Goal: Task Accomplishment & Management: Complete application form

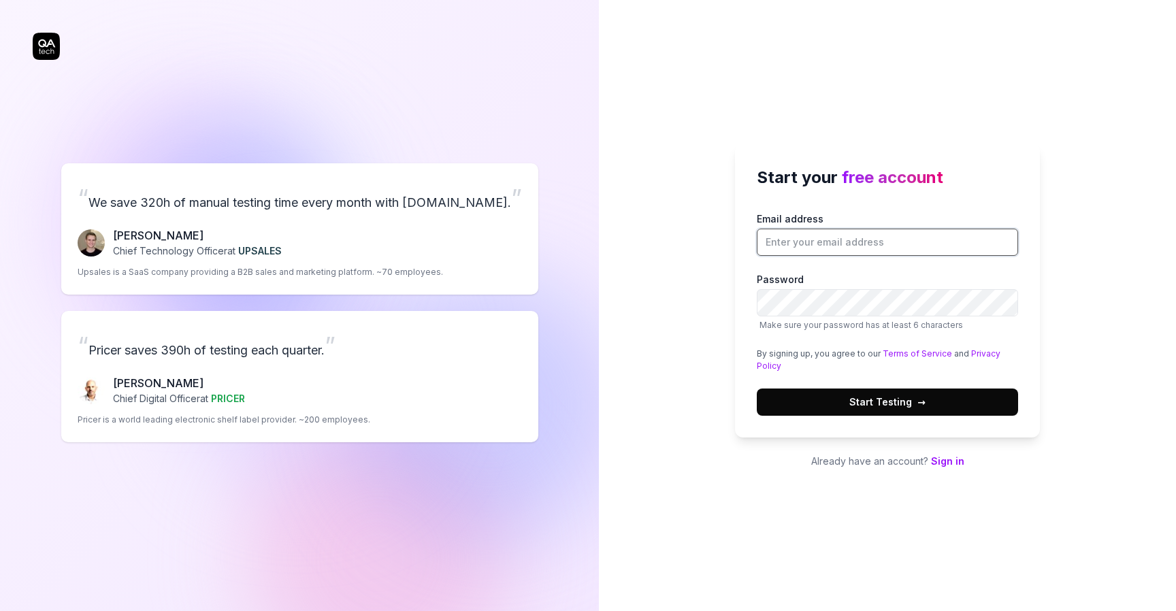
click at [827, 236] on input "Email address" at bounding box center [887, 242] width 261 height 27
type input "[EMAIL_ADDRESS][DOMAIN_NAME]"
click at [902, 393] on button "Start Testing →" at bounding box center [887, 402] width 261 height 27
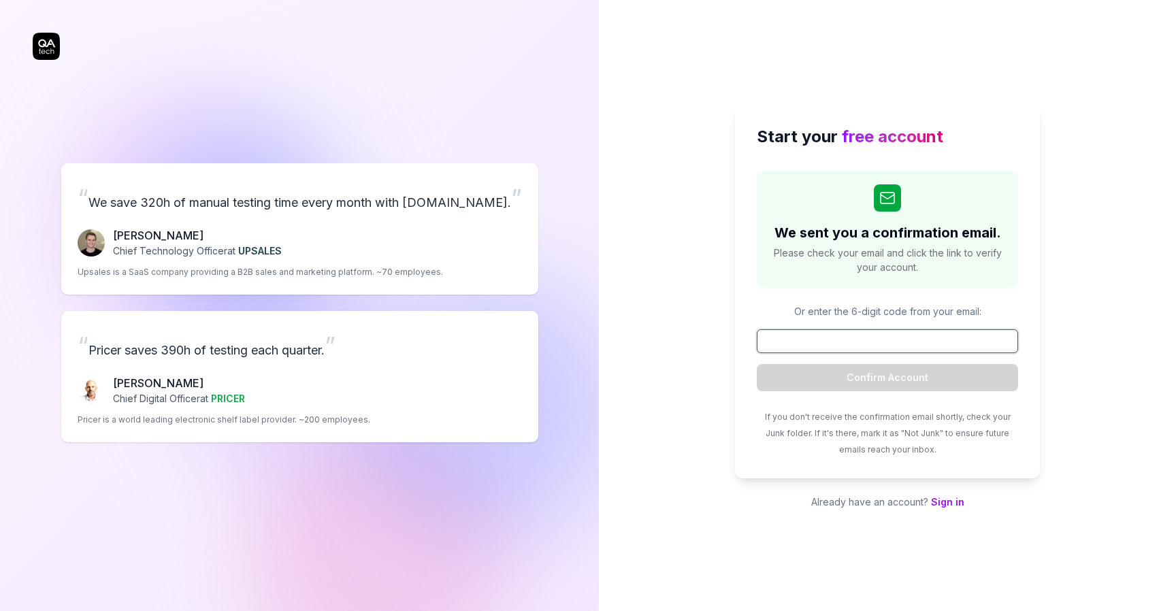
paste input "306106"
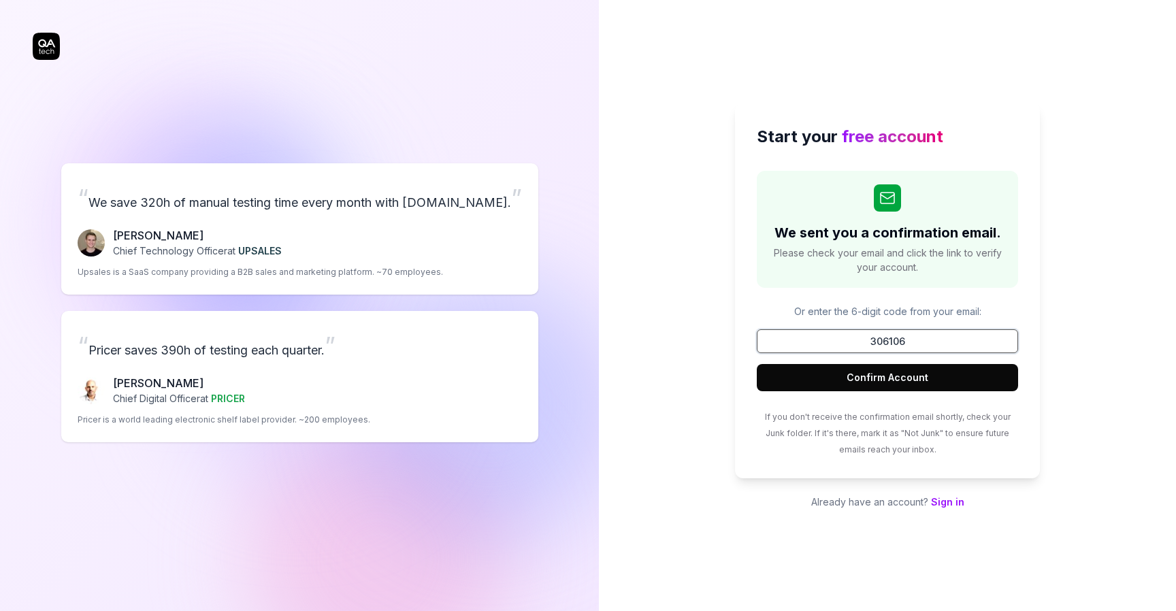
type input "306106"
click at [857, 372] on button "Confirm Account" at bounding box center [887, 377] width 261 height 27
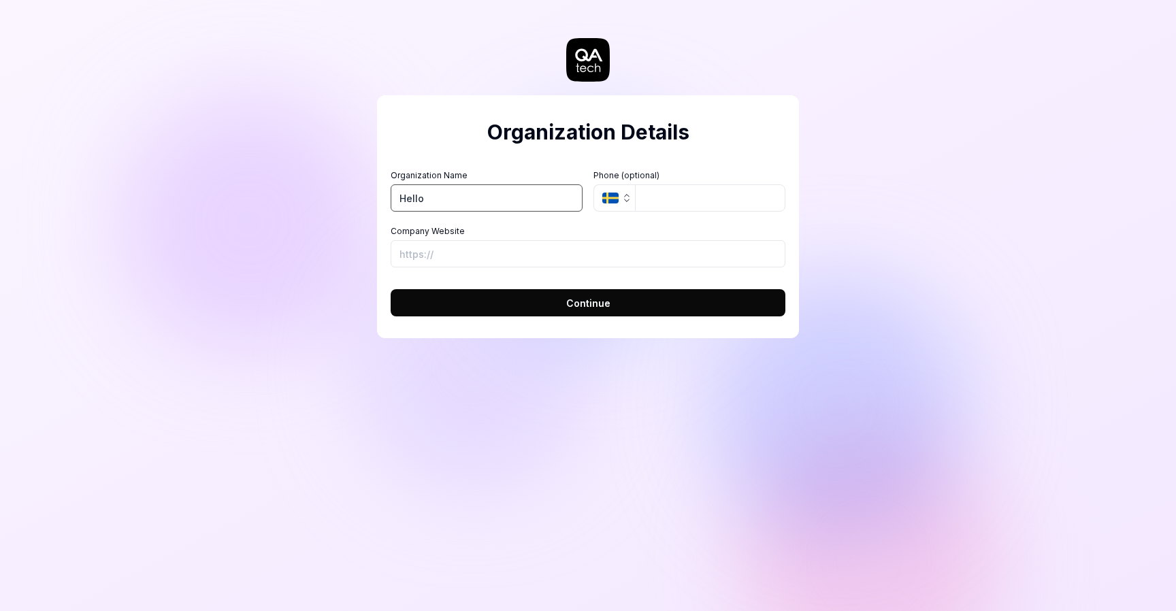
type input "Hello"
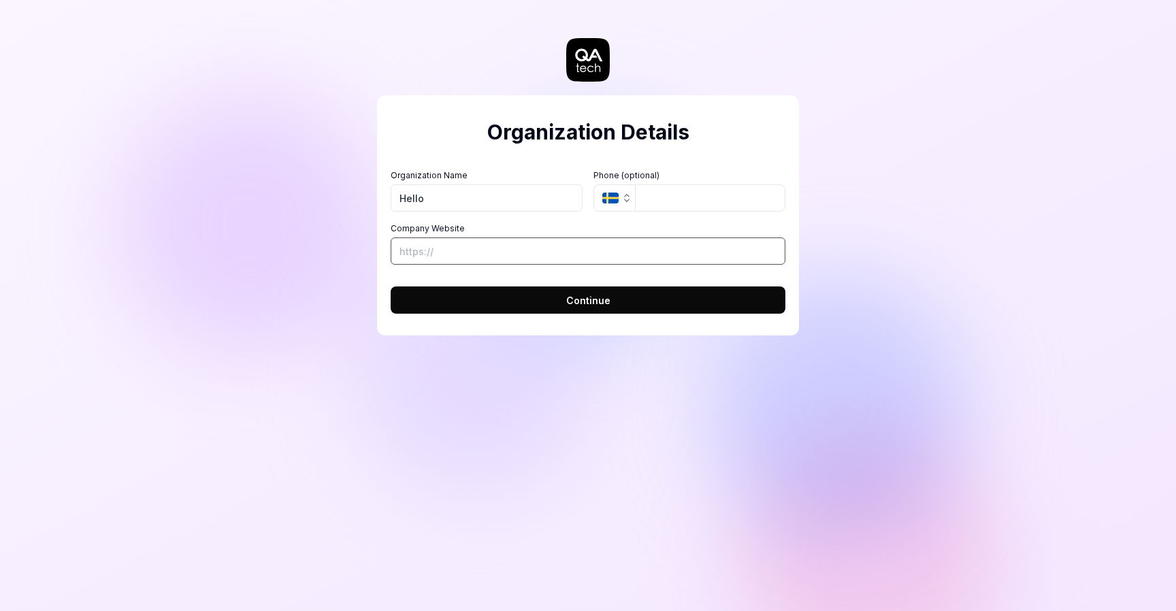
click at [543, 246] on input "Company Website" at bounding box center [588, 251] width 395 height 27
type input "alle"
click at [391, 287] on button "Continue" at bounding box center [588, 300] width 395 height 27
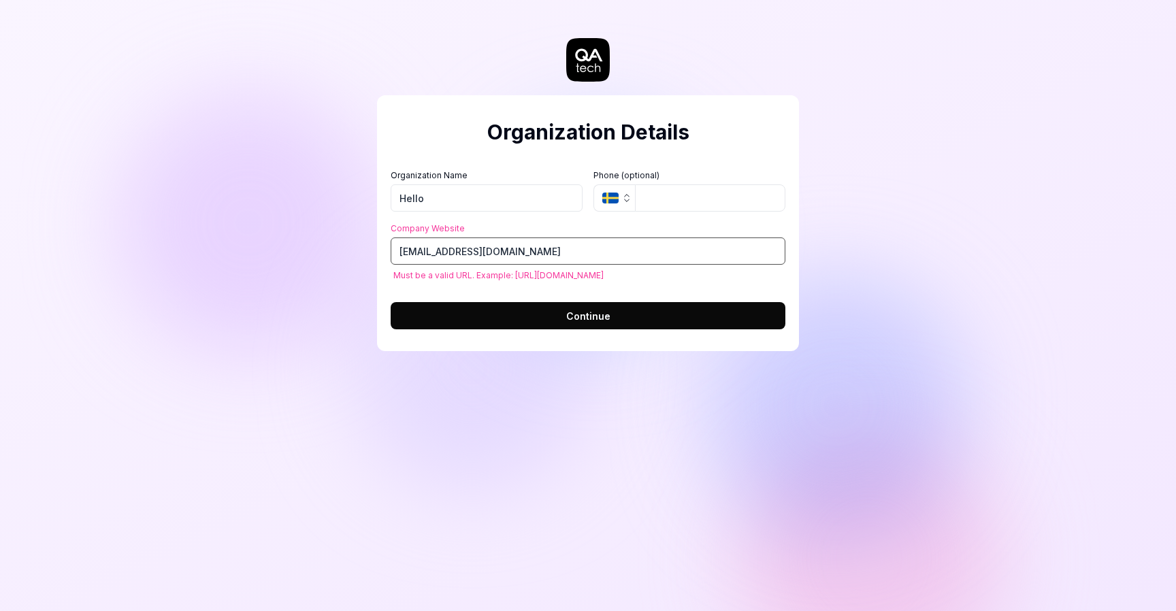
click at [461, 252] on input "[EMAIL_ADDRESS][DOMAIN_NAME]" at bounding box center [588, 251] width 395 height 27
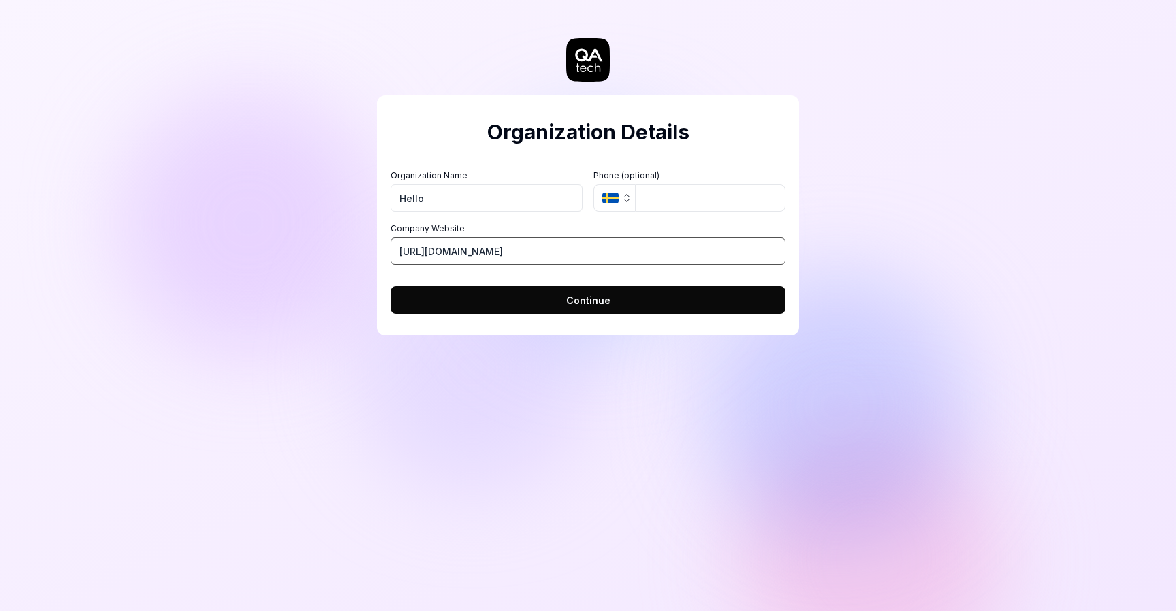
type input "[URL][DOMAIN_NAME]"
click at [391, 287] on button "Continue" at bounding box center [588, 300] width 395 height 27
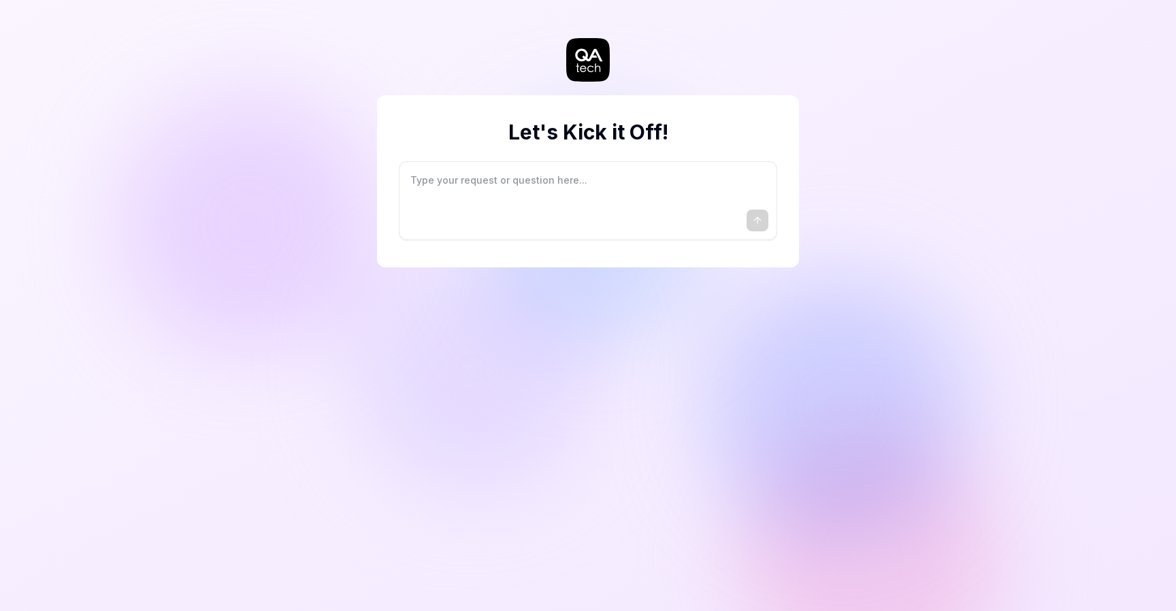
type textarea "*"
type textarea "I"
type textarea "*"
type textarea "I"
type textarea "*"
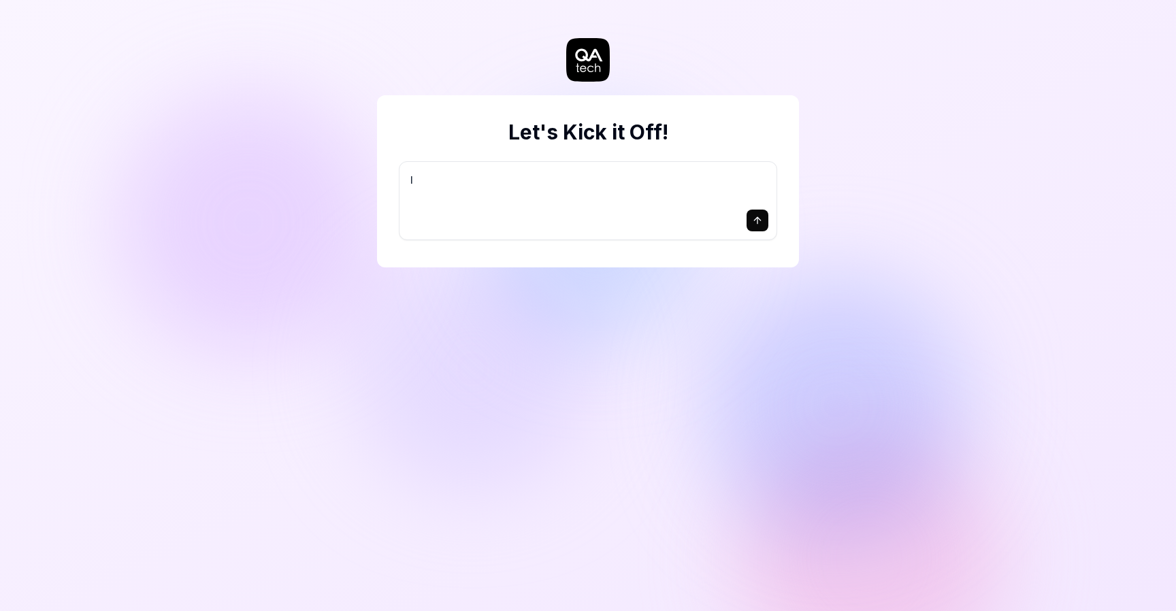
type textarea "I w"
type textarea "*"
type textarea "I wa"
type textarea "*"
type textarea "I wan"
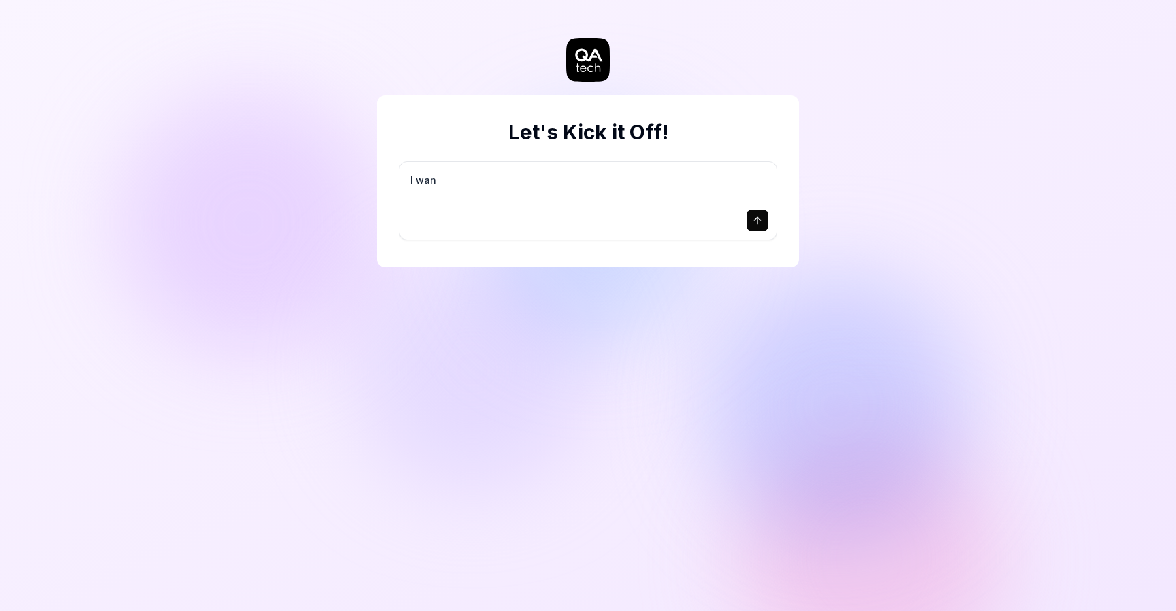
type textarea "*"
type textarea "I want"
type textarea "*"
type textarea "I want"
type textarea "*"
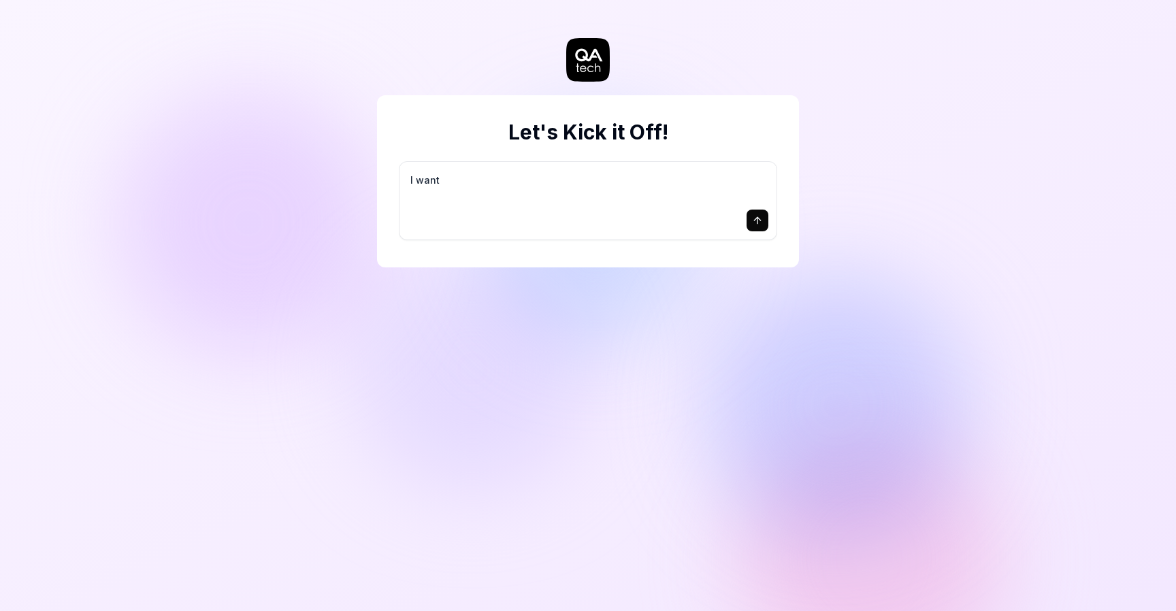
type textarea "I want a"
type textarea "*"
type textarea "I want a"
type textarea "*"
type textarea "I want a g"
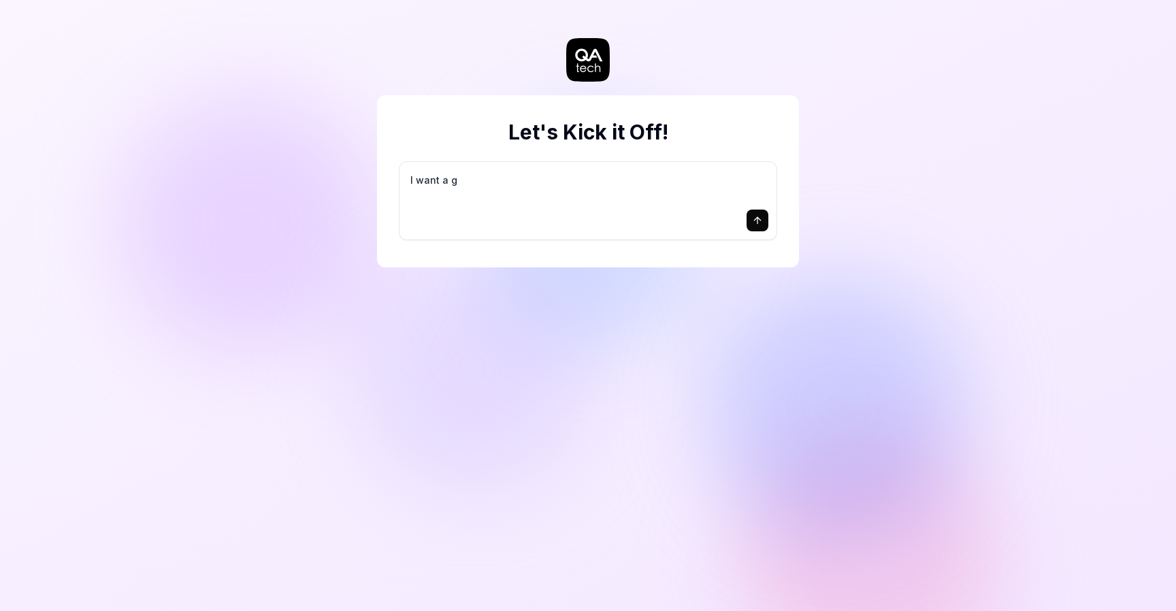
type textarea "*"
type textarea "I want a go"
type textarea "*"
type textarea "I want a goo"
type textarea "*"
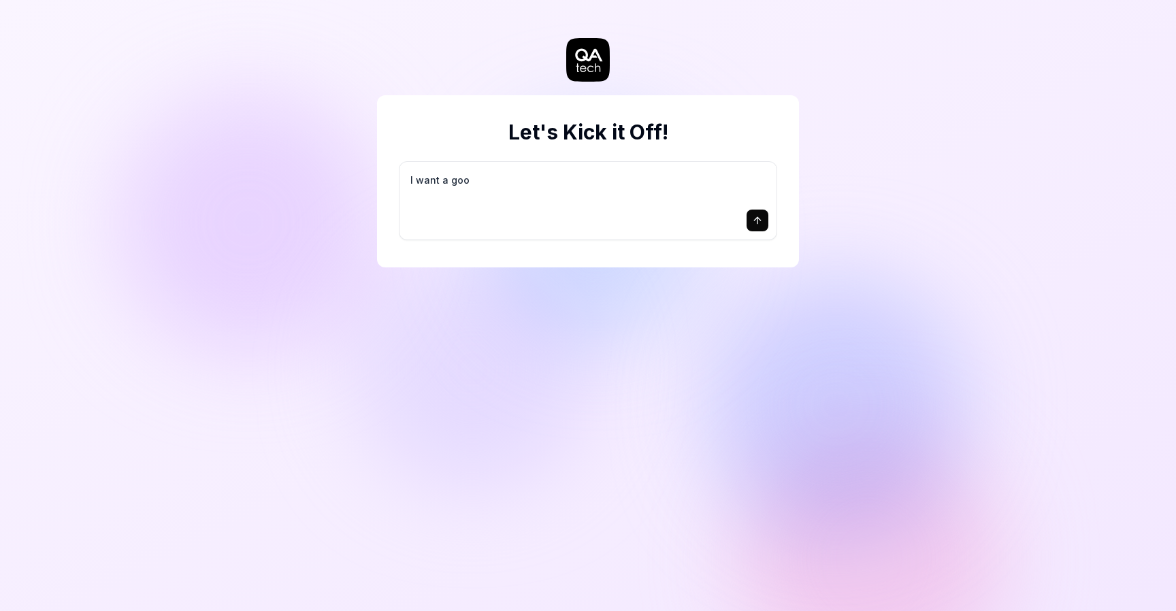
type textarea "I want a good"
type textarea "*"
type textarea "I want a good"
type textarea "*"
type textarea "I want a good t"
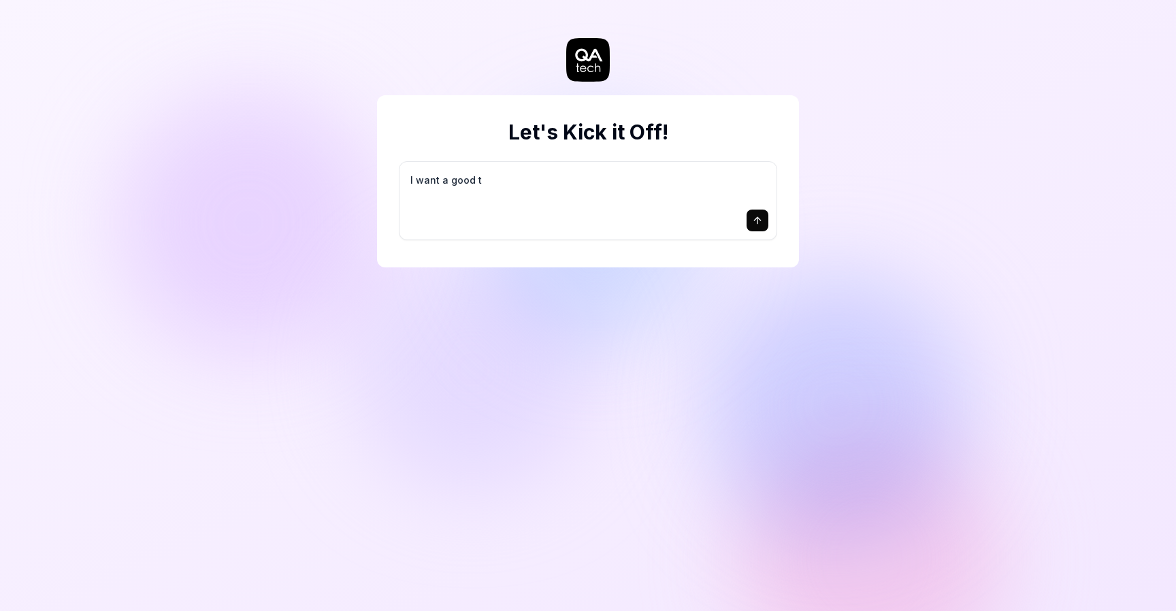
type textarea "*"
type textarea "I want a good te"
type textarea "*"
type textarea "I want a good tes"
type textarea "*"
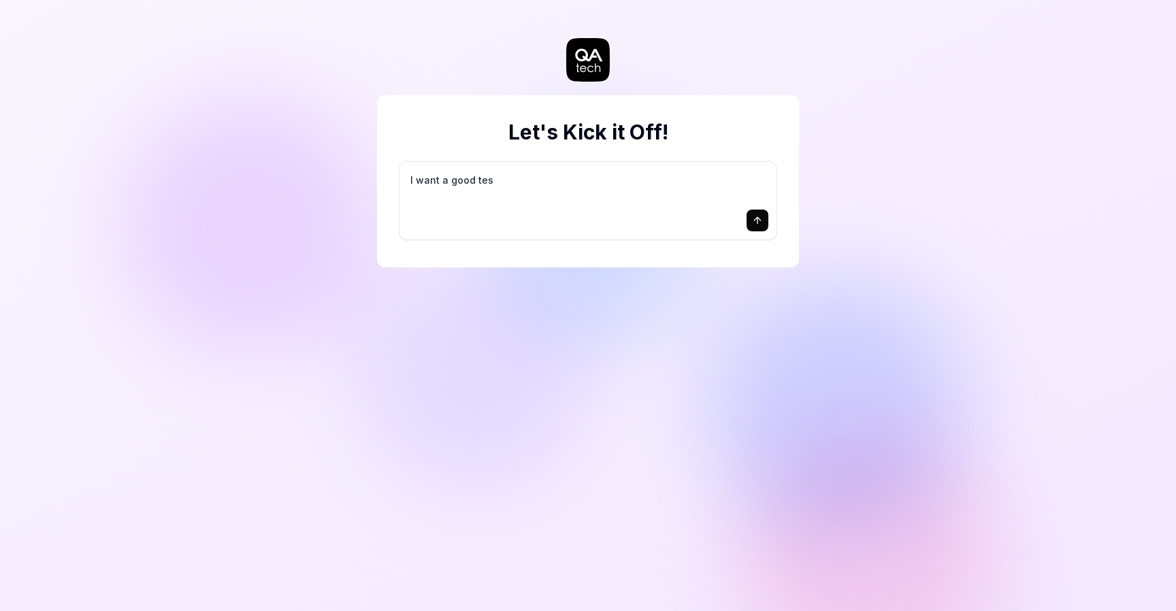
type textarea "I want a good test"
type textarea "*"
type textarea "I want a good test"
type textarea "*"
type textarea "I want a good test s"
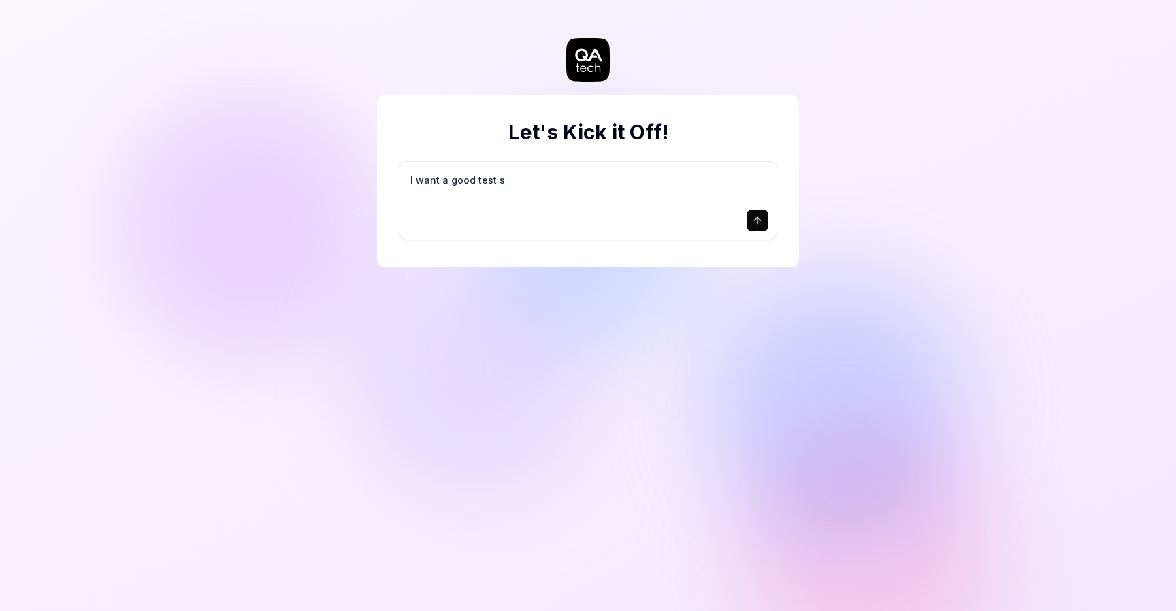
type textarea "*"
type textarea "I want a good test se"
type textarea "*"
type textarea "I want a good test set"
type textarea "*"
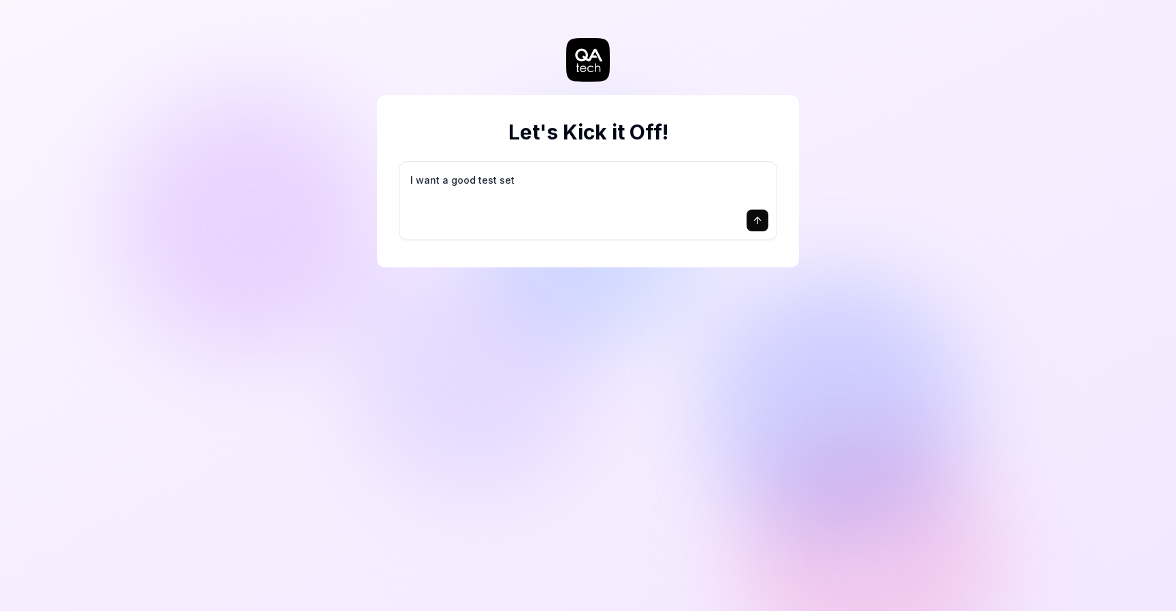
type textarea "I want a good test setu"
type textarea "*"
type textarea "I want a good test setup"
type textarea "*"
type textarea "I want a good test setup"
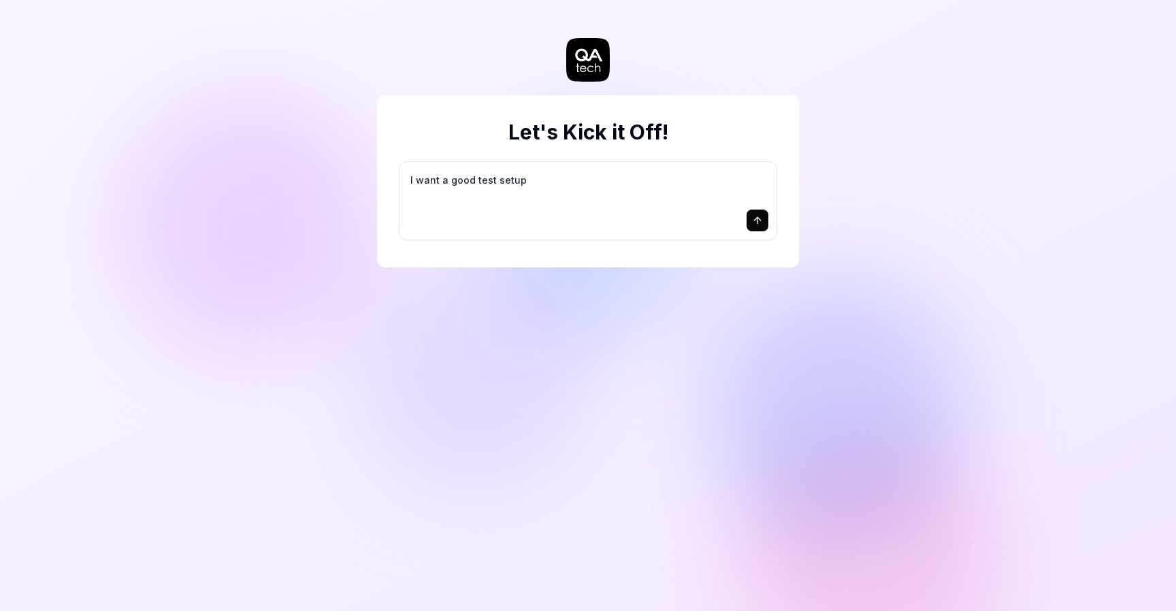
type textarea "*"
type textarea "I want a good test setup f"
type textarea "*"
type textarea "I want a good test setup fo"
type textarea "*"
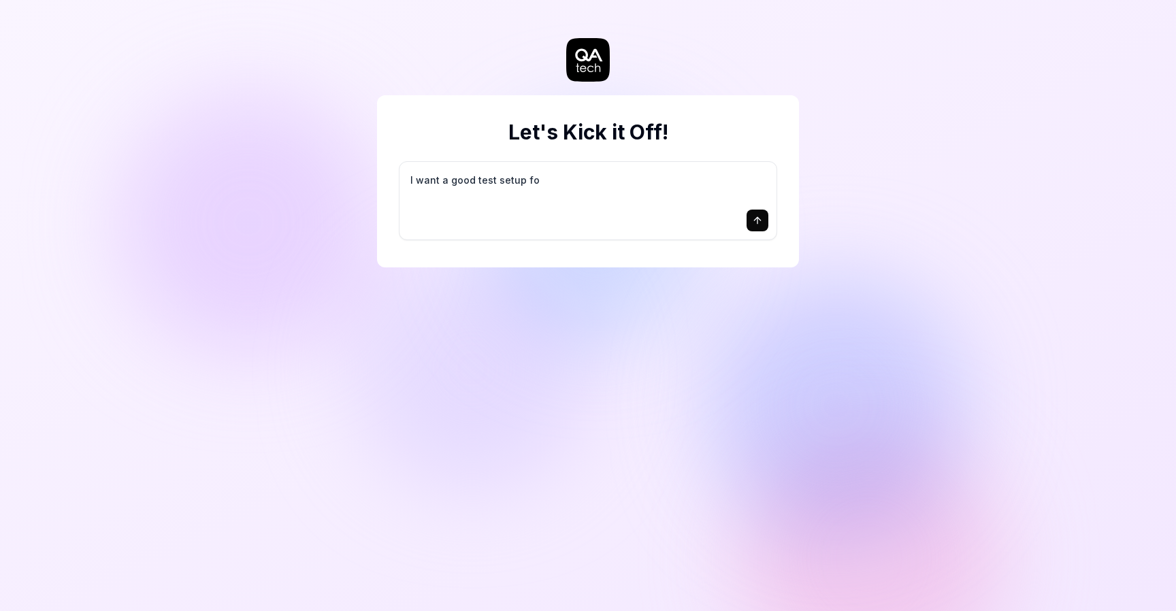
type textarea "I want a good test setup for"
type textarea "*"
type textarea "I want a good test setup for"
type textarea "*"
type textarea "I want a good test setup for m"
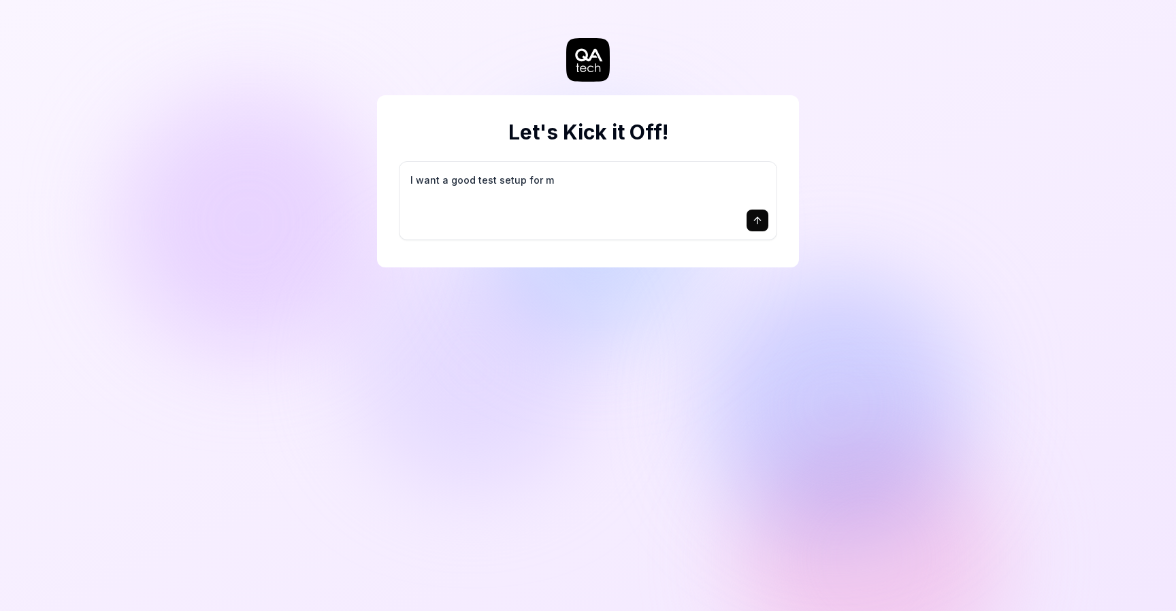
type textarea "*"
type textarea "I want a good test setup for my"
type textarea "*"
type textarea "I want a good test setup for my"
type textarea "*"
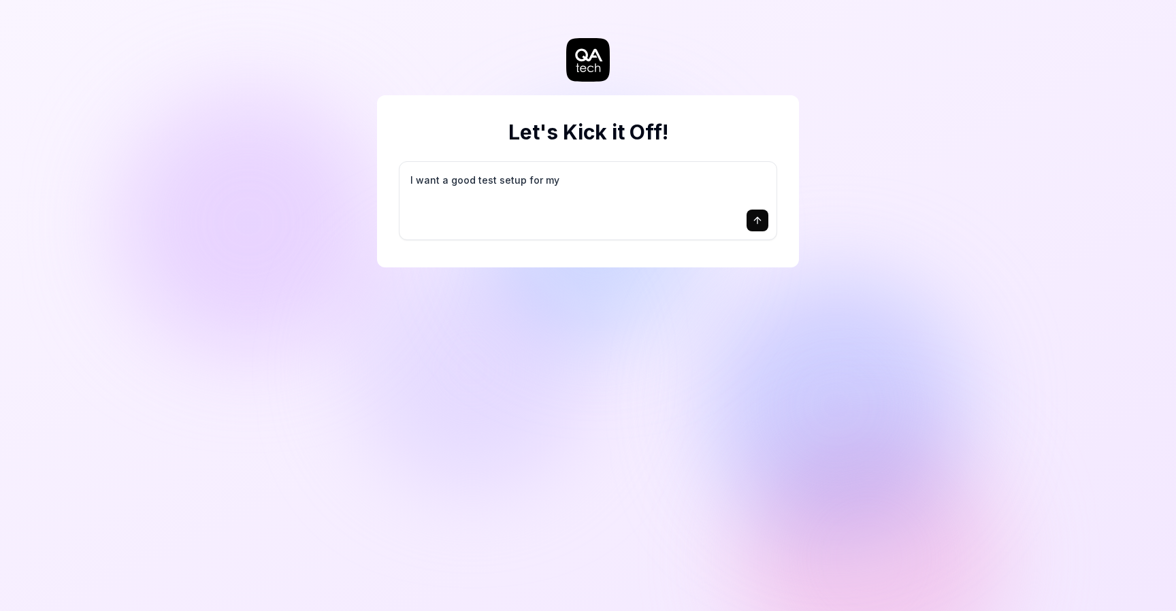
type textarea "I want a good test setup for my s"
type textarea "*"
type textarea "I want a good test setup for my si"
type textarea "*"
type textarea "I want a good test setup for my sit"
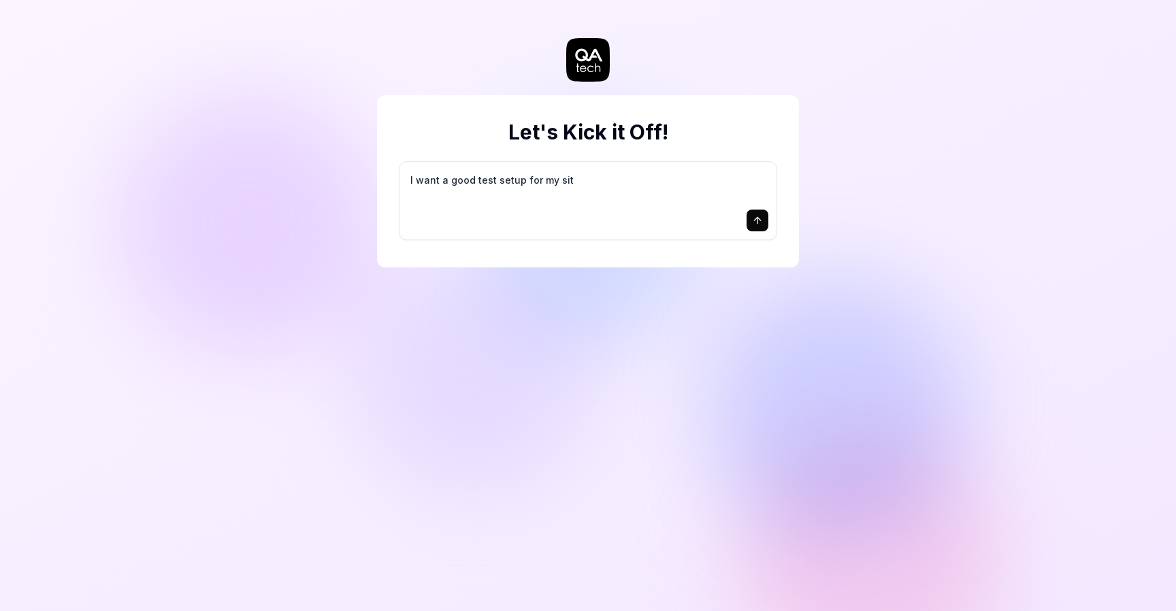
type textarea "*"
type textarea "I want a good test setup for my site"
type textarea "*"
type textarea "I want a good test setup for my site"
type textarea "*"
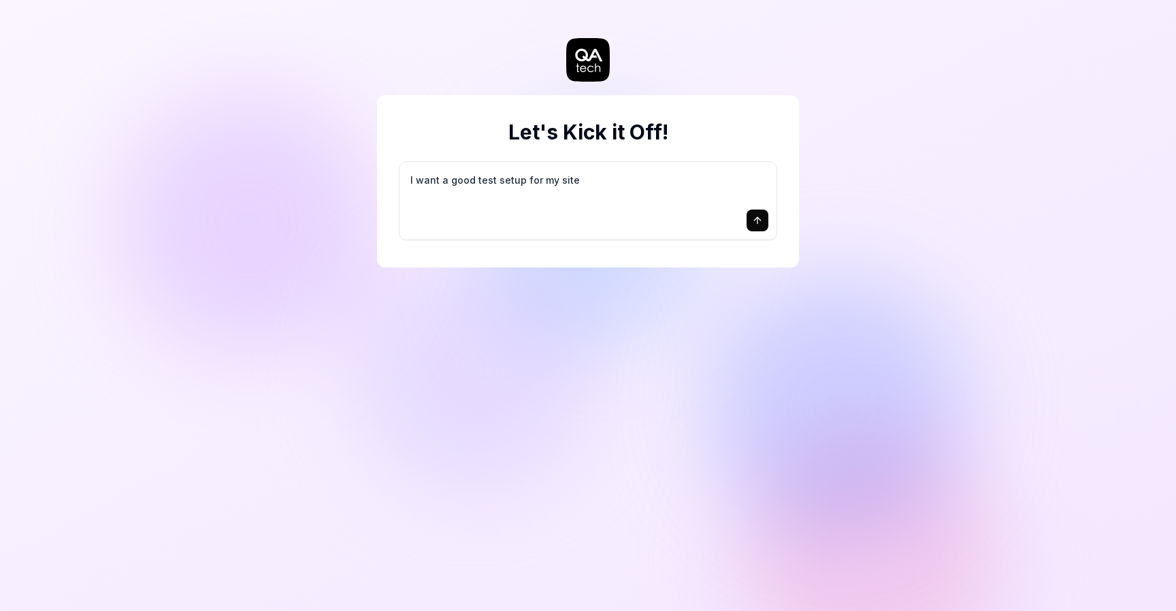
type textarea "I want a good test setup for my site -"
type textarea "*"
type textarea "I want a good test setup for my site -"
type textarea "*"
type textarea "I want a good test setup for my site - h"
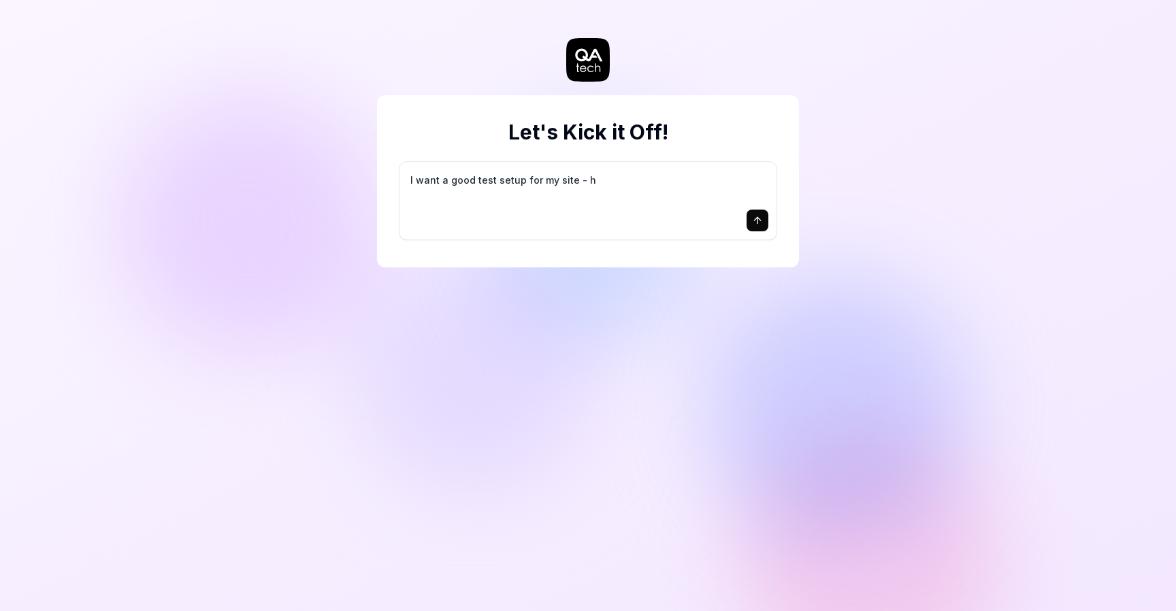
type textarea "*"
type textarea "I want a good test setup for my site - he"
type textarea "*"
type textarea "I want a good test setup for my site - hel"
type textarea "*"
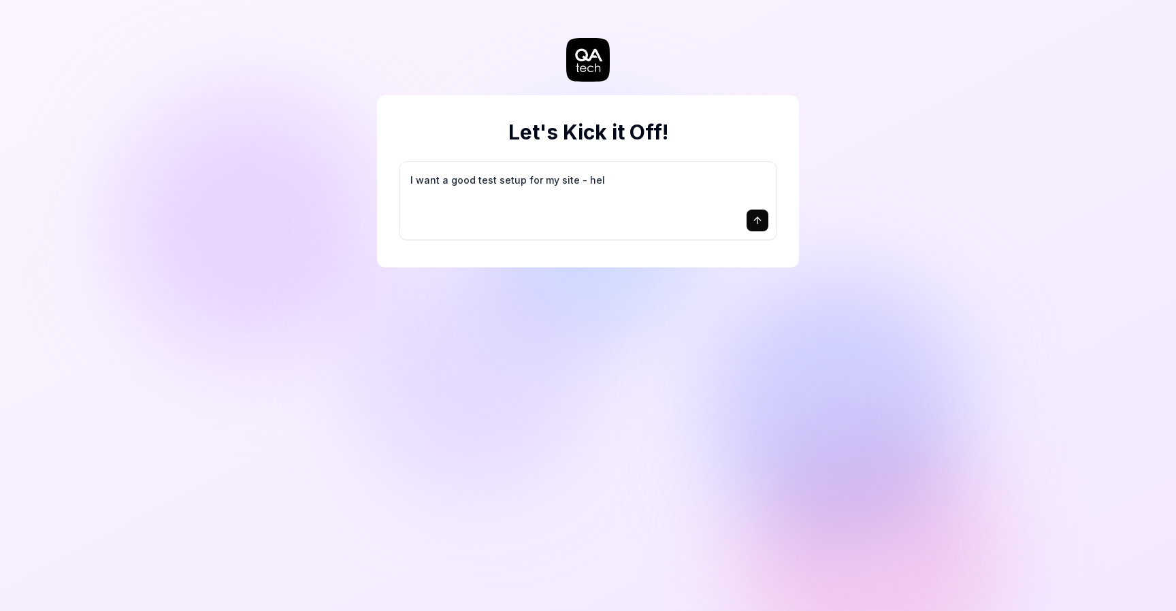
type textarea "I want a good test setup for my site - help"
type textarea "*"
type textarea "I want a good test setup for my site - help"
type textarea "*"
type textarea "I want a good test setup for my site - help m"
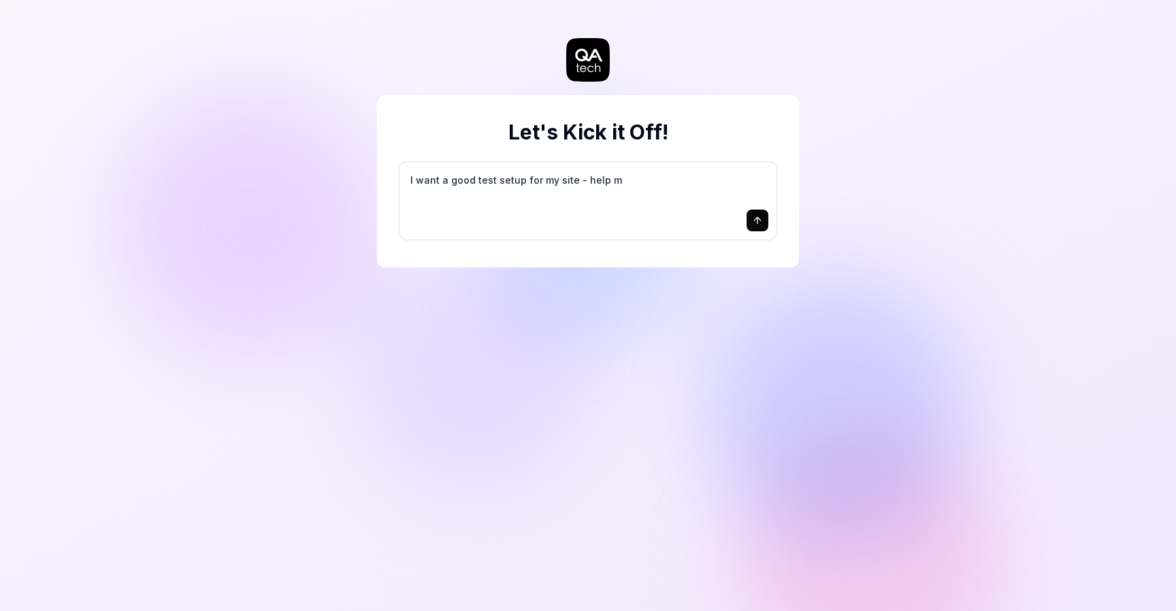
type textarea "*"
type textarea "I want a good test setup for my site - help me"
type textarea "*"
type textarea "I want a good test setup for my site - help me"
type textarea "*"
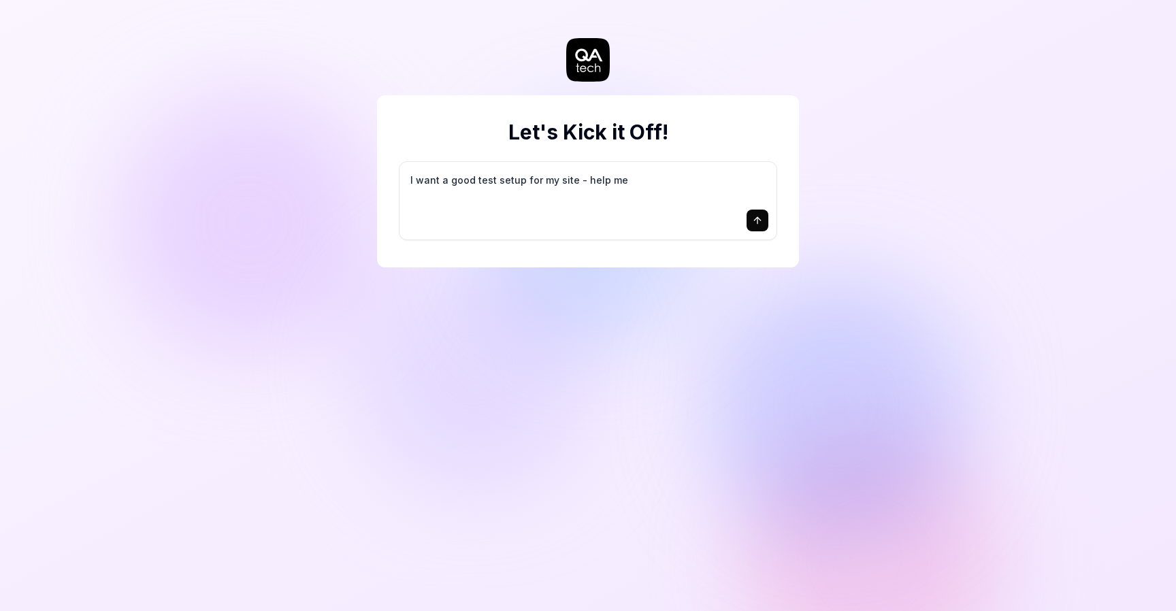
type textarea "I want a good test setup for my site - help me c"
type textarea "*"
type textarea "I want a good test setup for my site - help me cr"
type textarea "*"
type textarea "I want a good test setup for my site - help me cre"
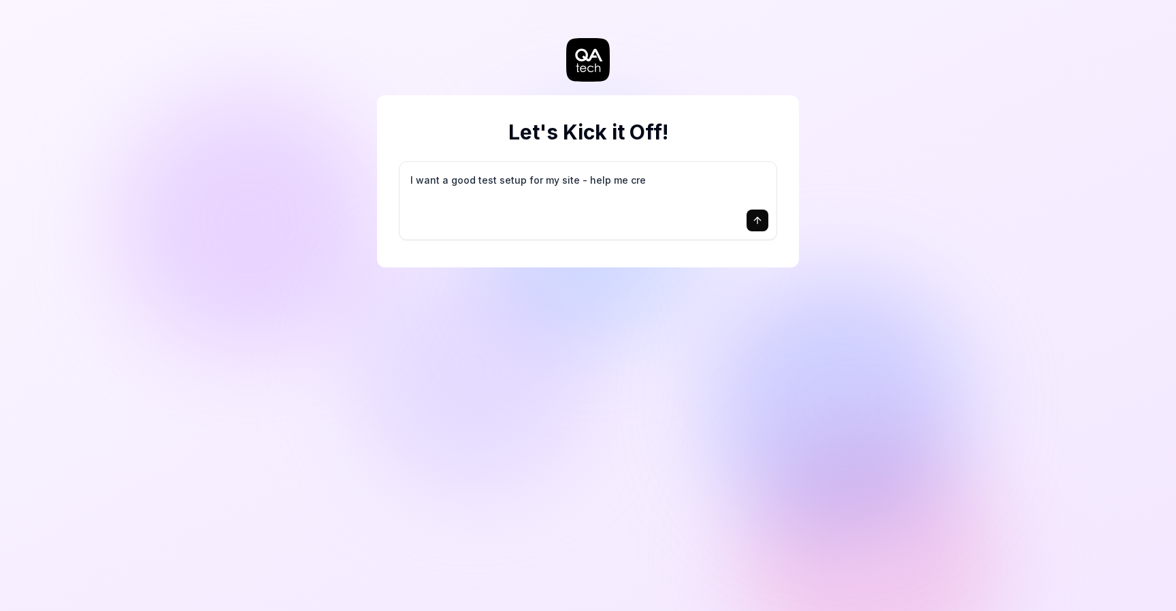
type textarea "*"
type textarea "I want a good test setup for my site - help me crea"
type textarea "*"
type textarea "I want a good test setup for my site - help me creat"
type textarea "*"
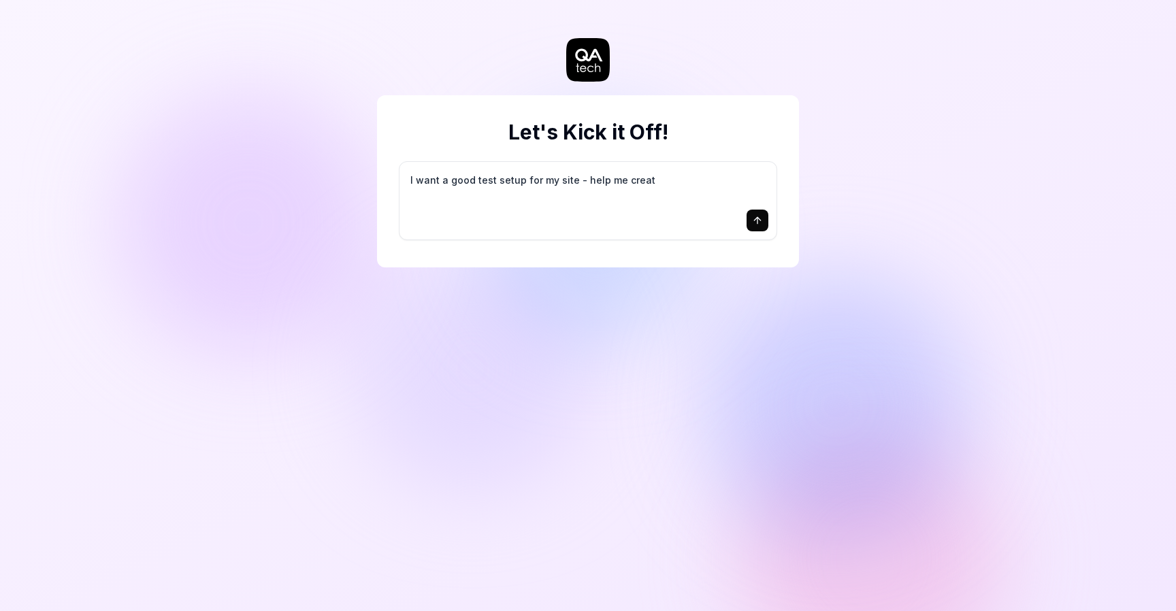
type textarea "I want a good test setup for my site - help me create"
type textarea "*"
type textarea "I want a good test setup for my site - help me create"
type textarea "*"
type textarea "I want a good test setup for my site - help me create t"
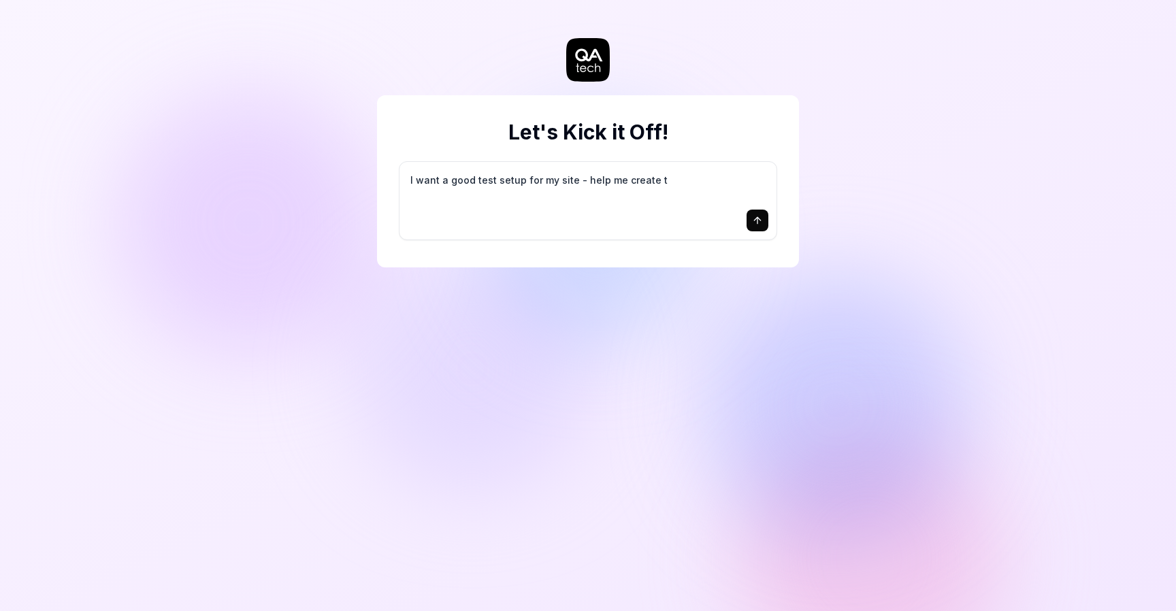
type textarea "*"
type textarea "I want a good test setup for my site - help me create th"
type textarea "*"
type textarea "I want a good test setup for my site - help me create the"
type textarea "*"
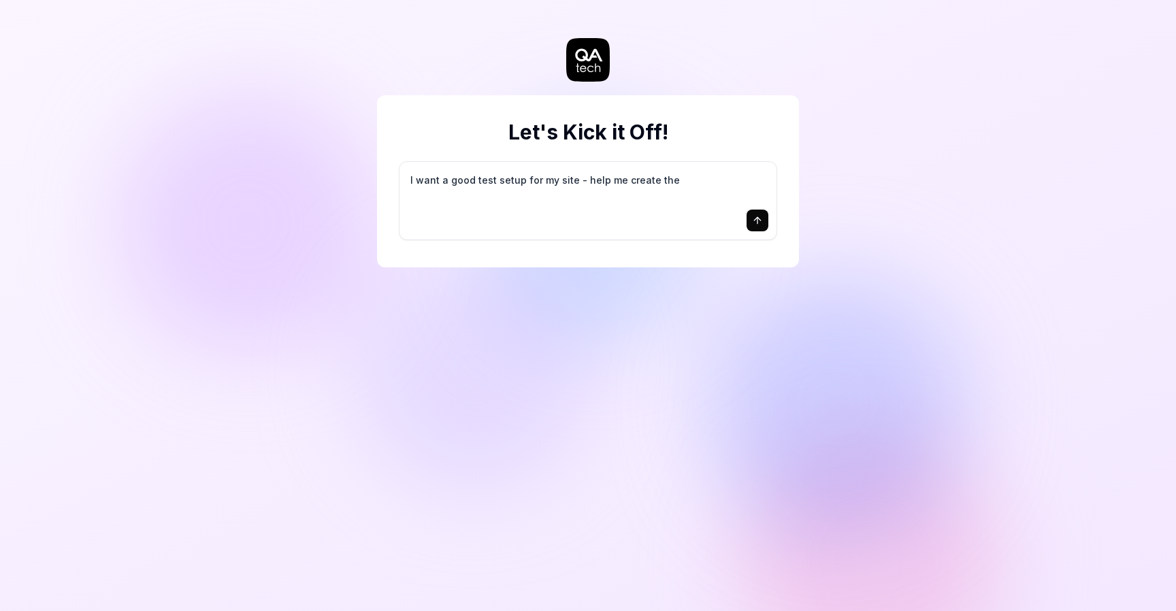
type textarea "I want a good test setup for my site - help me create the"
type textarea "*"
type textarea "I want a good test setup for my site - help me create the f"
type textarea "*"
type textarea "I want a good test setup for my site - help me create the fi"
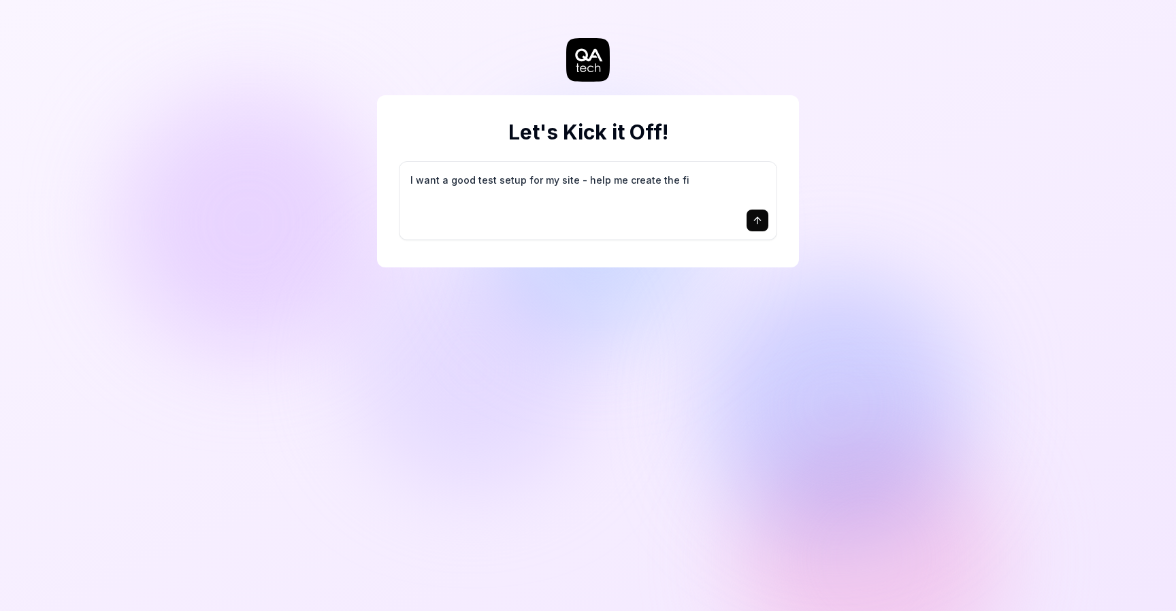
type textarea "*"
type textarea "I want a good test setup for my site - help me create the fir"
type textarea "*"
type textarea "I want a good test setup for my site - help me create the firs"
type textarea "*"
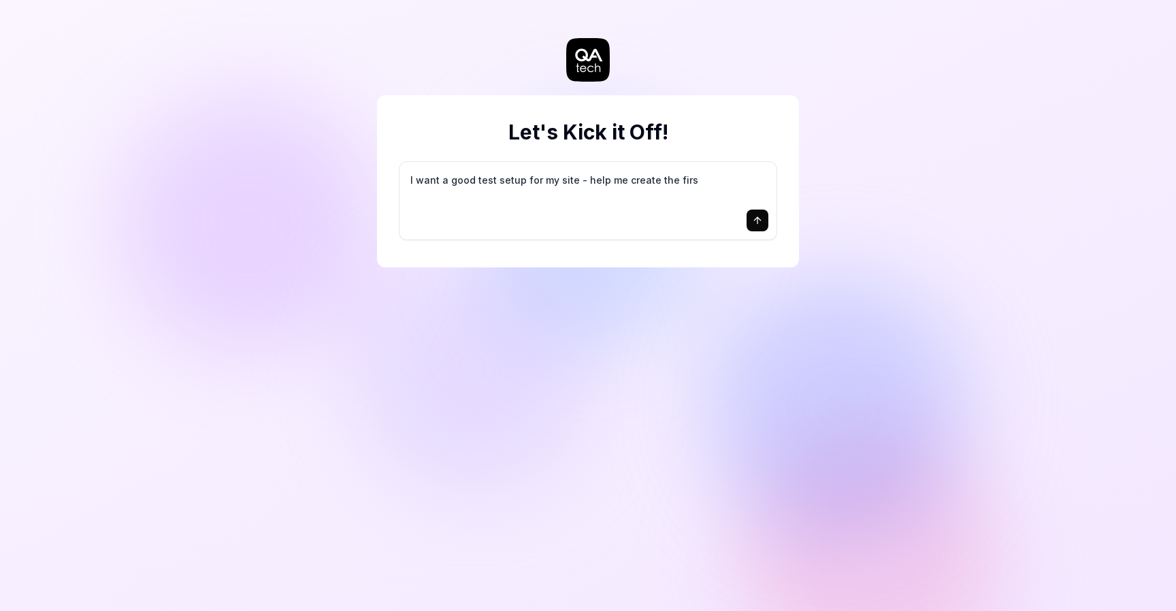
type textarea "I want a good test setup for my site - help me create the first"
type textarea "*"
type textarea "I want a good test setup for my site - help me create the first"
type textarea "*"
type textarea "I want a good test setup for my site - help me create the first 3"
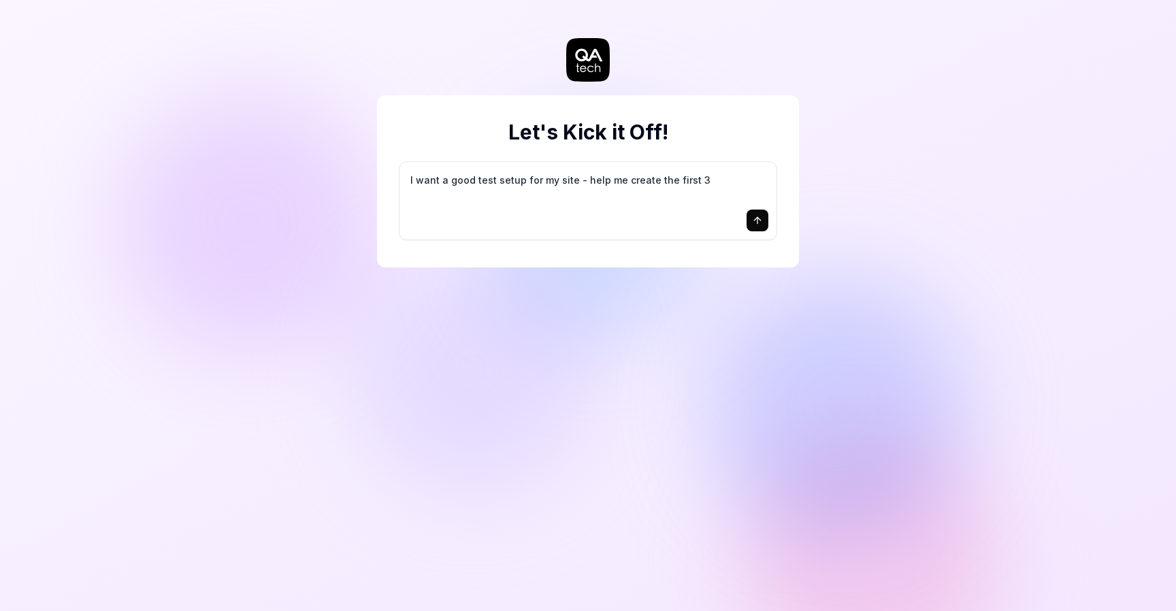
type textarea "*"
type textarea "I want a good test setup for my site - help me create the first 3-"
type textarea "*"
type textarea "I want a good test setup for my site - help me create the first 3-5"
type textarea "*"
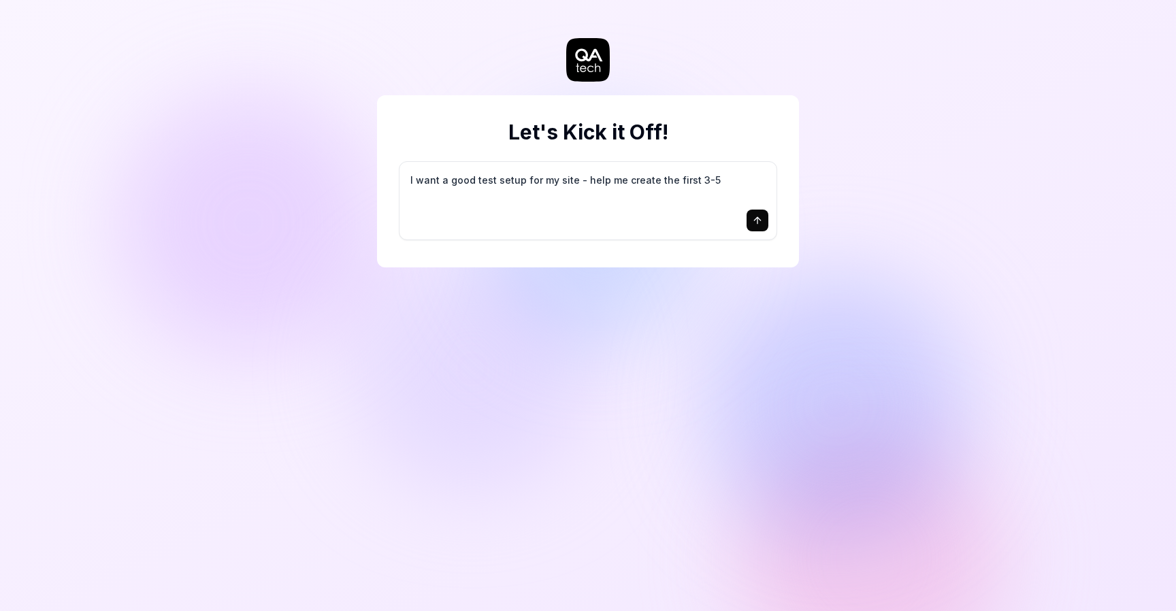
type textarea "I want a good test setup for my site - help me create the first 3-5"
type textarea "*"
type textarea "I want a good test setup for my site - help me create the first 3-5 t"
type textarea "*"
type textarea "I want a good test setup for my site - help me create the first 3-5 te"
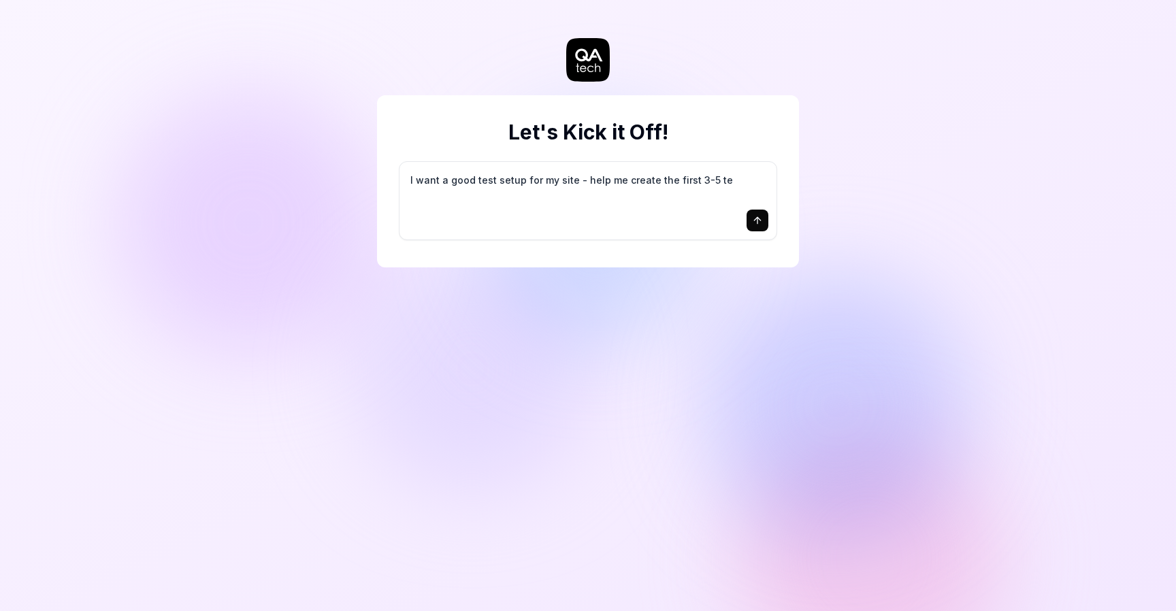
type textarea "*"
type textarea "I want a good test setup for my site - help me create the first 3-5 tes"
type textarea "*"
type textarea "I want a good test setup for my site - help me create the first 3-5 test"
type textarea "*"
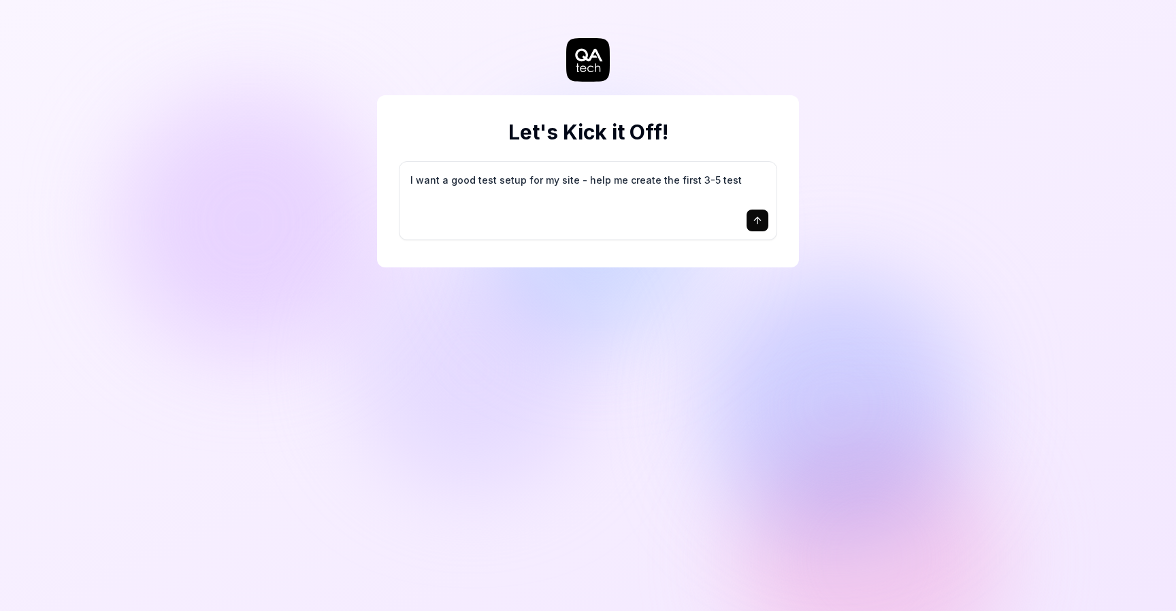
type textarea "I want a good test setup for my site - help me create the first 3-5 test"
type textarea "*"
type textarea "I want a good test setup for my site - help me create the first 3-5 test c"
type textarea "*"
type textarea "I want a good test setup for my site - help me create the first 3-5 test ca"
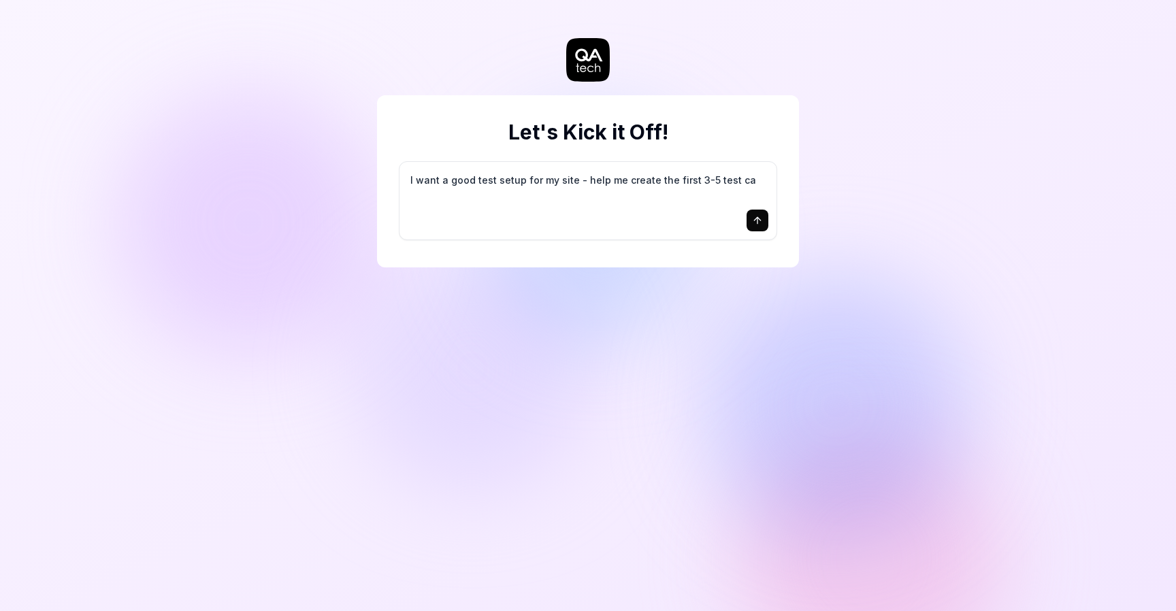
type textarea "*"
type textarea "I want a good test setup for my site - help me create the first 3-5 test cas"
type textarea "*"
type textarea "I want a good test setup for my site - help me create the first 3-5 test case"
type textarea "*"
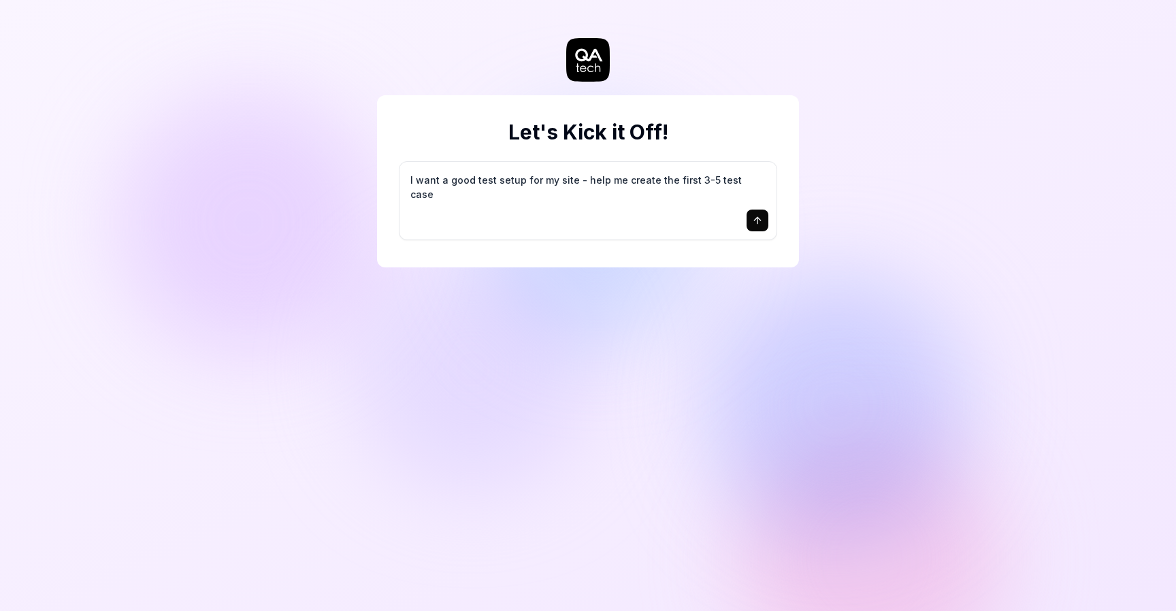
type textarea "I want a good test setup for my site - help me create the first 3-5 test cases"
click at [561, 201] on textarea "I want a good test setup for my site - help me create the first 3-5 test cases" at bounding box center [588, 187] width 361 height 34
click at [563, 177] on textarea "I want a good test setup for my site - help me create the first 3-5 test cases" at bounding box center [588, 187] width 361 height 34
click at [652, 174] on textarea "I want a good test setup for my site - help me create the first 3-5 test cases" at bounding box center [588, 187] width 361 height 34
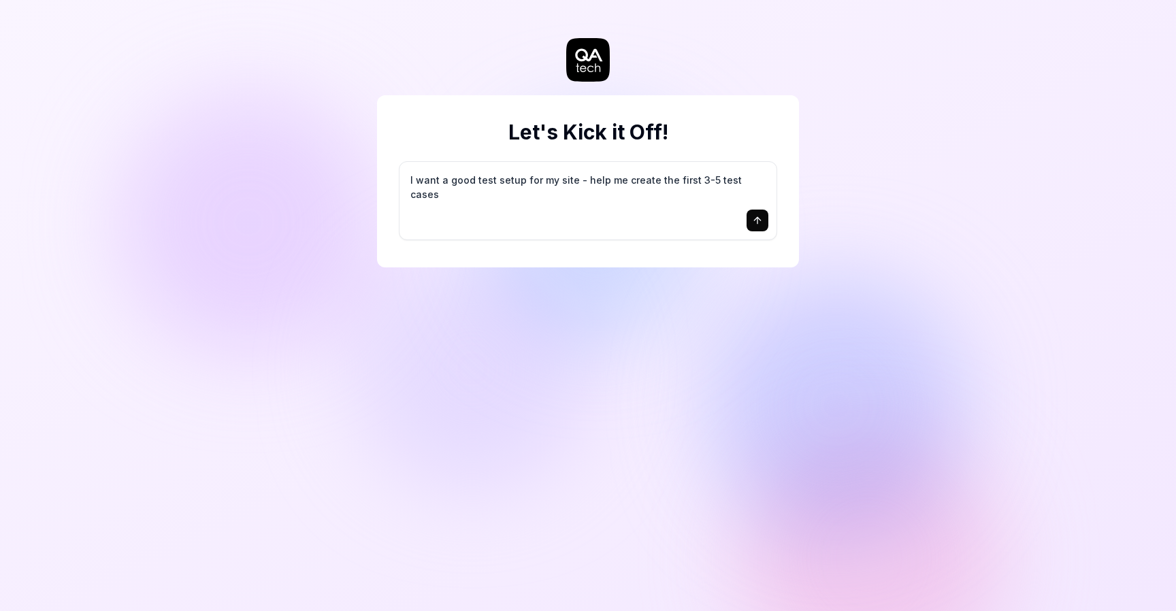
click at [652, 174] on textarea "I want a good test setup for my site - help me create the first 3-5 test cases" at bounding box center [588, 187] width 361 height 34
type textarea "*"
type textarea "I"
type textarea "*"
type textarea "I"
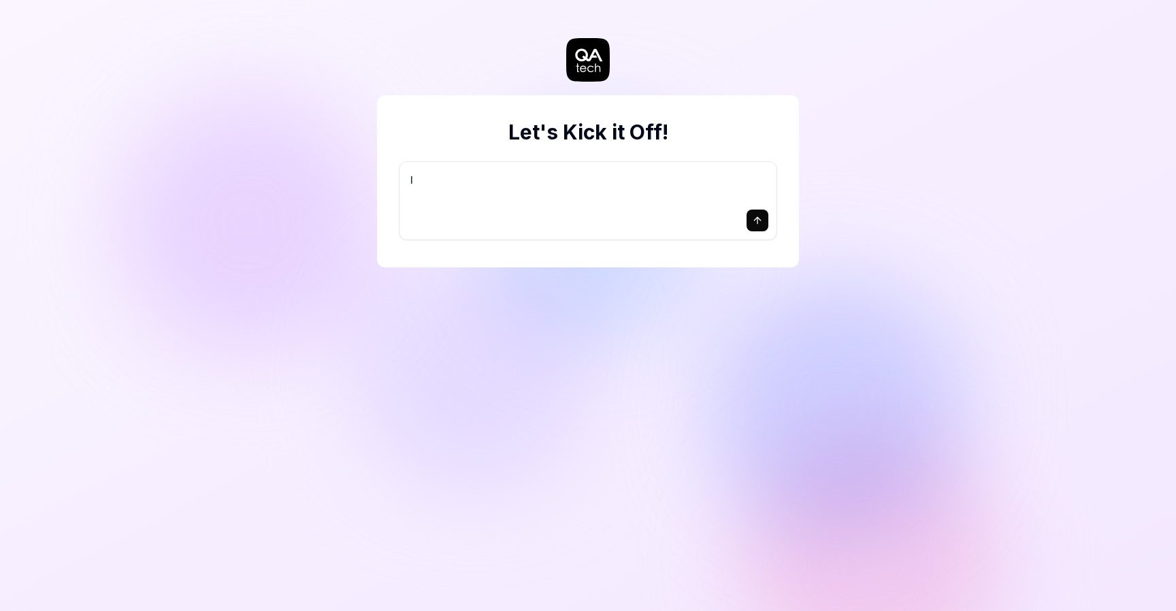
type textarea "*"
type textarea "I w"
type textarea "*"
type textarea "I wa"
type textarea "*"
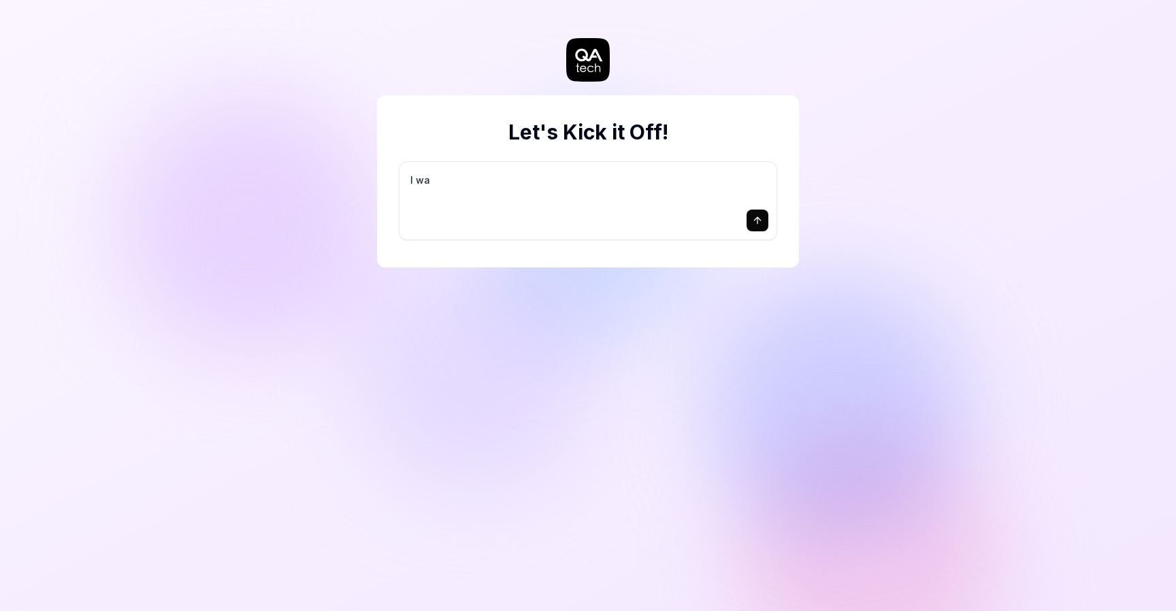
type textarea "I wan"
type textarea "*"
type textarea "I want"
type textarea "*"
type textarea "I want"
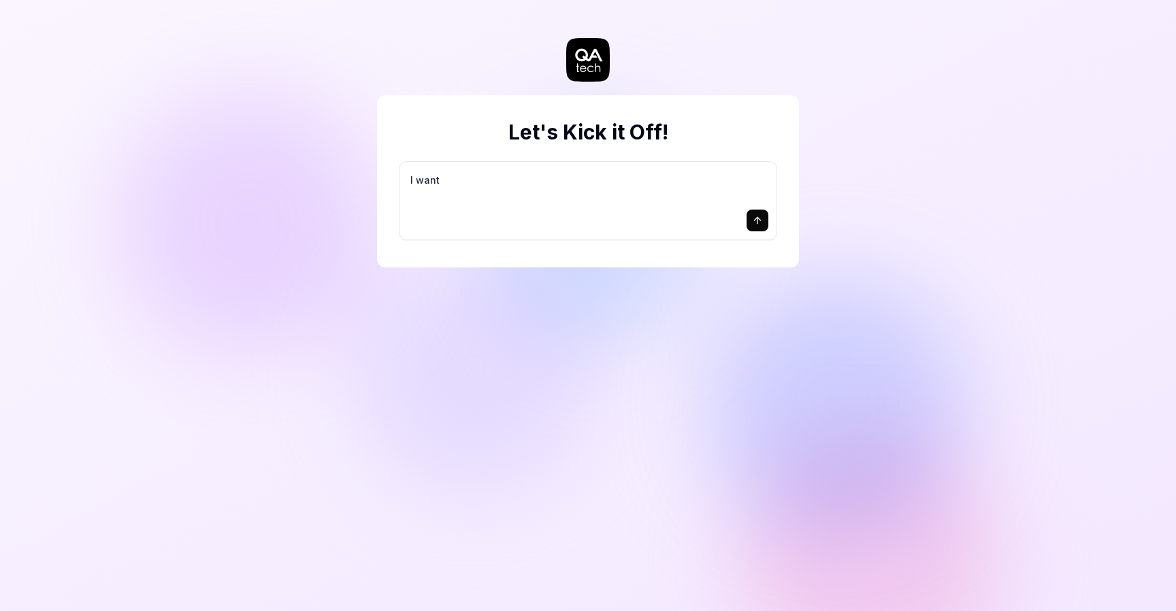
type textarea "*"
type textarea "I want a"
type textarea "*"
type textarea "I want a"
type textarea "*"
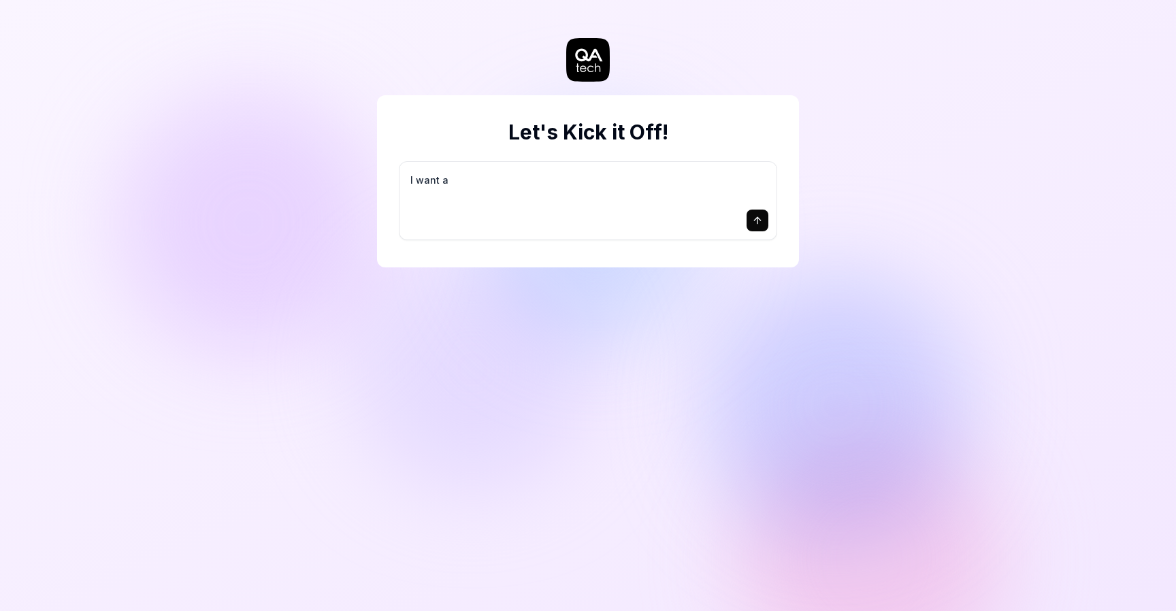
type textarea "I want a g"
type textarea "*"
type textarea "I want a go"
type textarea "*"
type textarea "I want a goo"
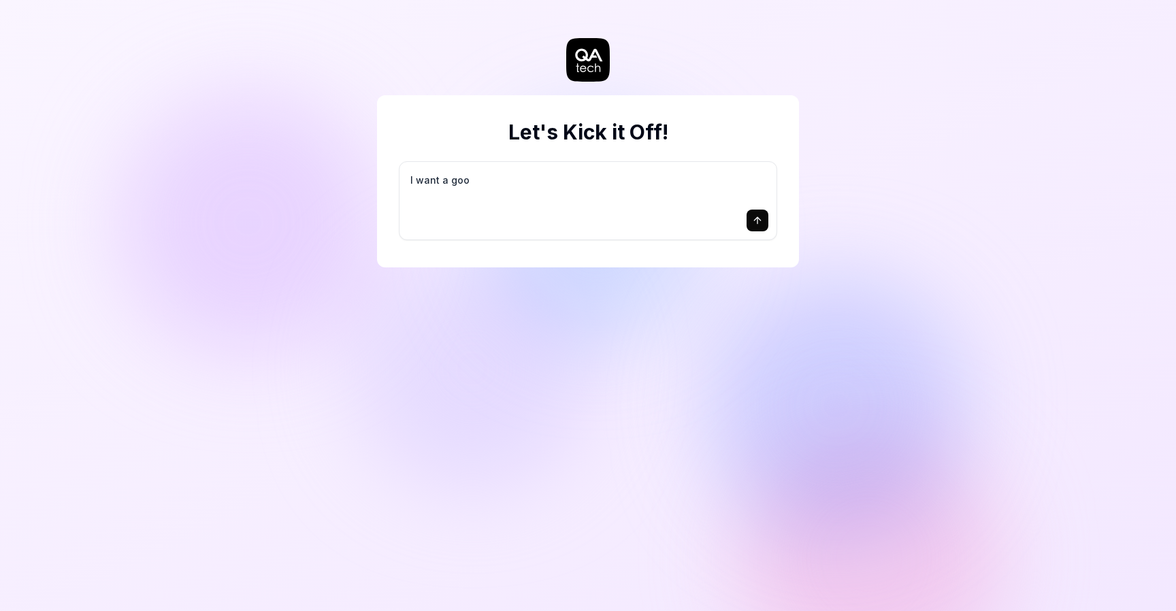
type textarea "*"
type textarea "I want a good"
type textarea "*"
type textarea "I want a good t"
type textarea "*"
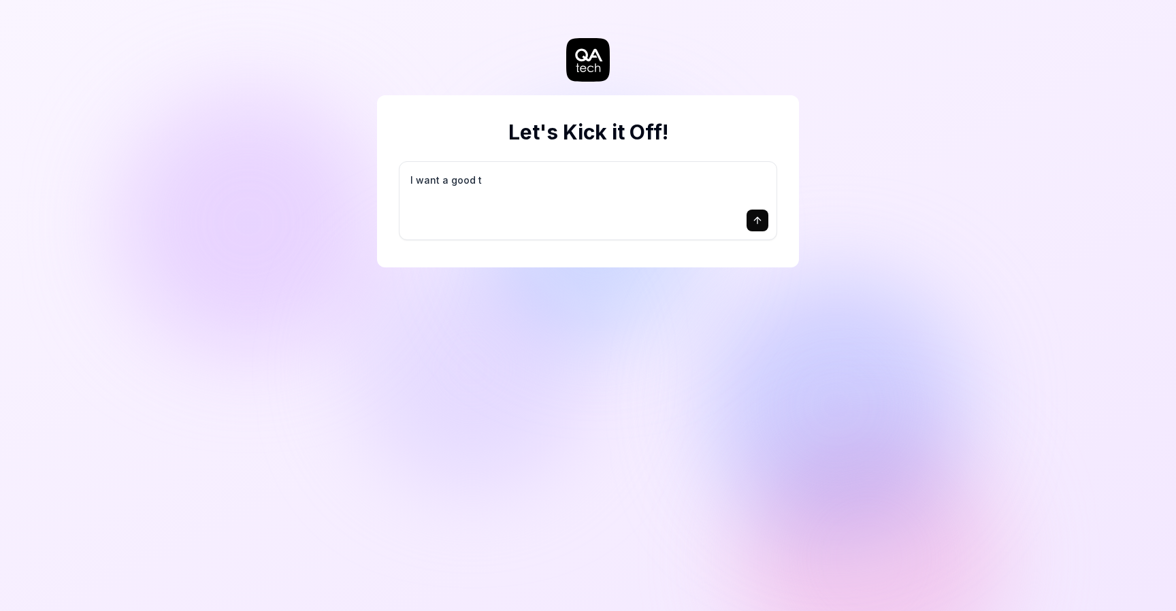
type textarea "I want a good te"
type textarea "*"
type textarea "I want a good tes"
type textarea "*"
type textarea "I want a good test"
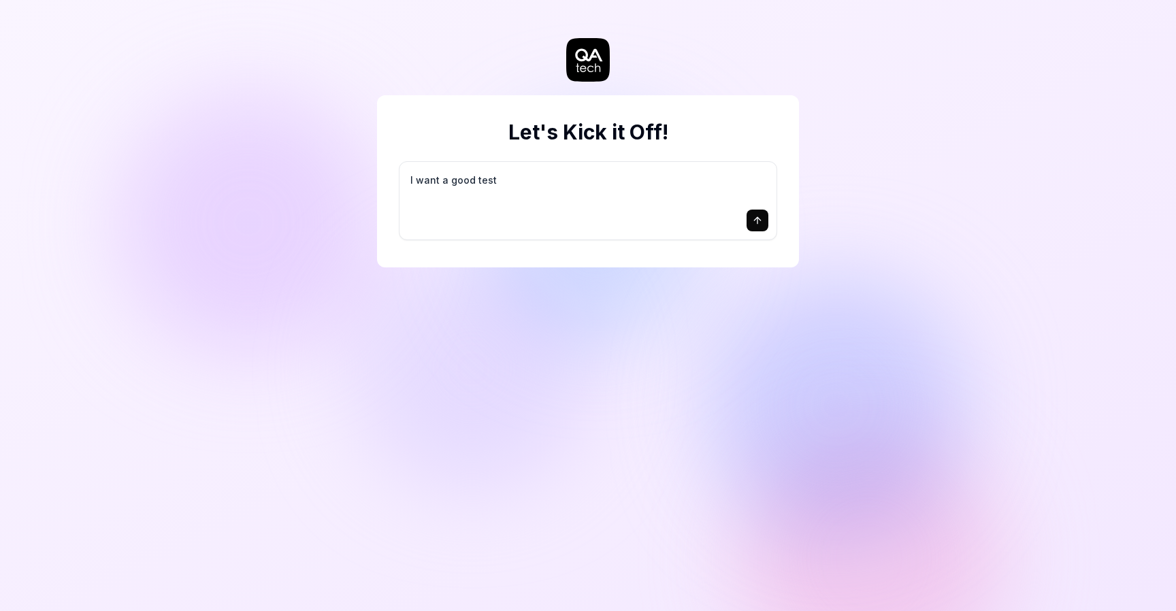
type textarea "*"
type textarea "I want a good test"
click at [754, 218] on icon "submit" at bounding box center [757, 220] width 11 height 11
